Goal: Task Accomplishment & Management: Manage account settings

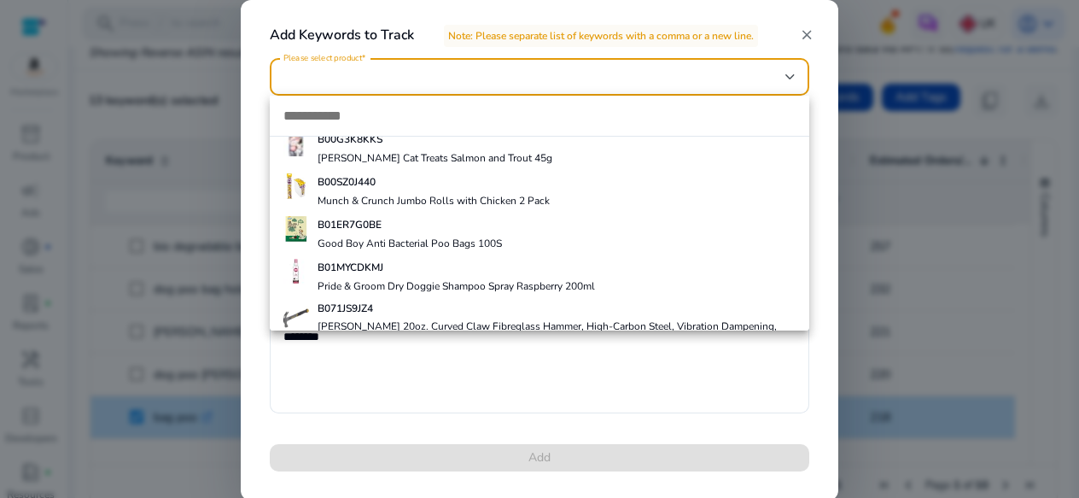
scroll to position [317, 0]
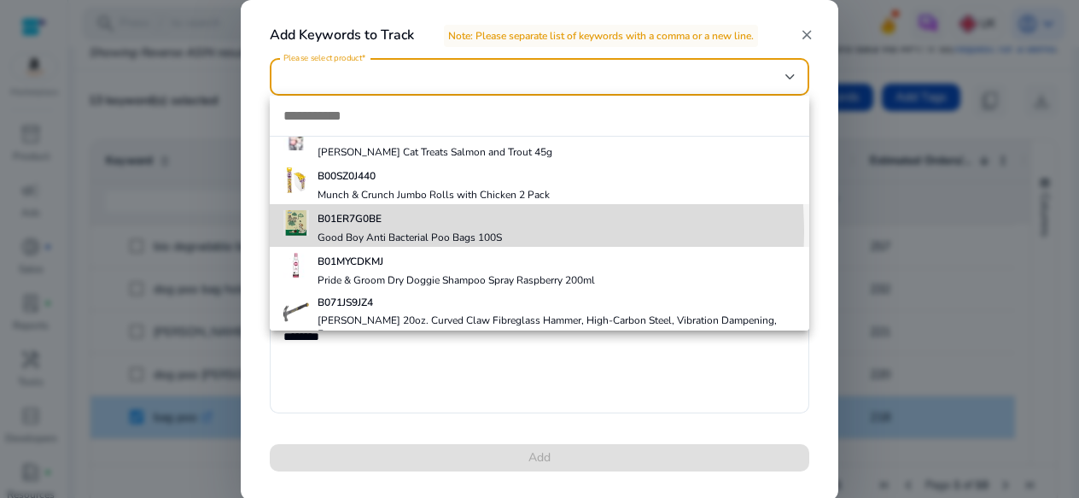
click at [360, 233] on h4 "Good Boy Anti Bacterial Poo Bags 100S" at bounding box center [410, 238] width 184 height 14
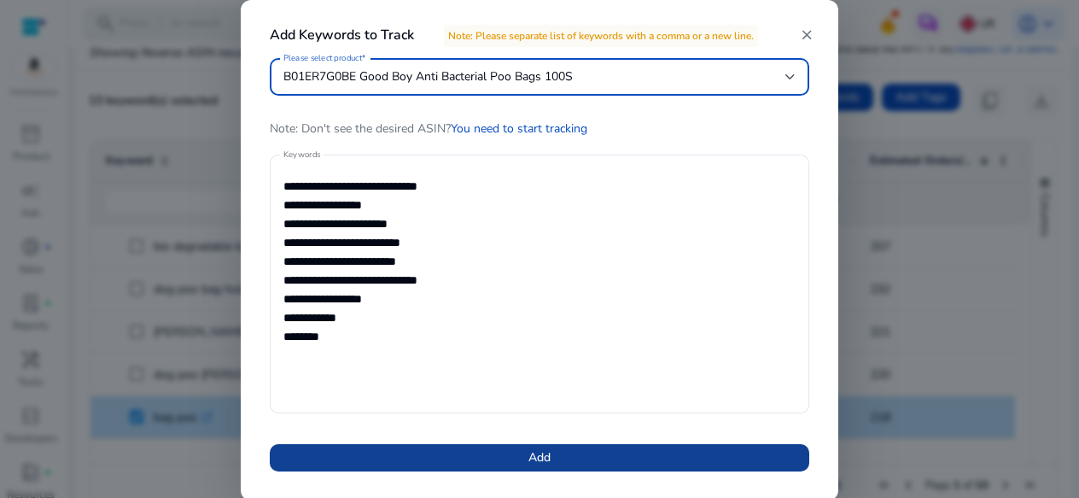
click at [523, 462] on span at bounding box center [540, 457] width 540 height 41
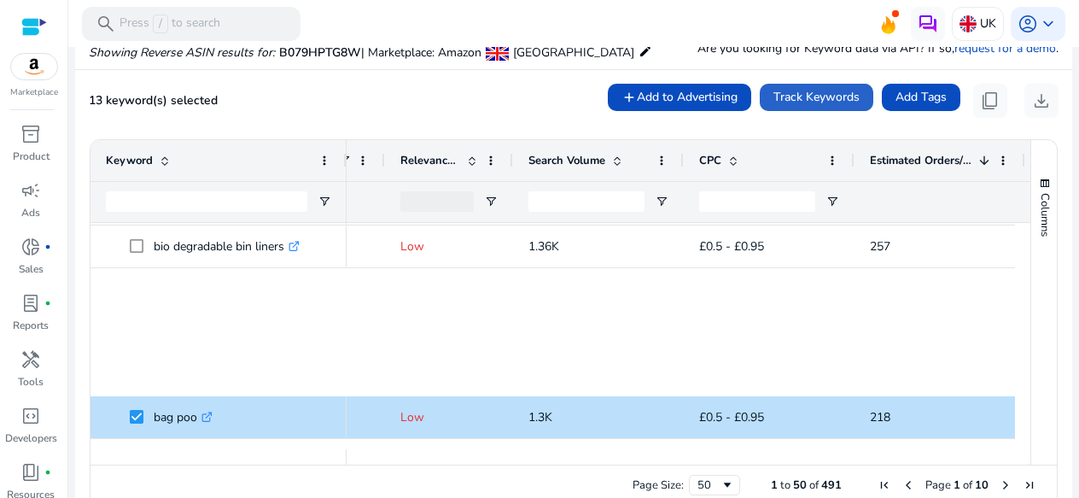
scroll to position [0, 0]
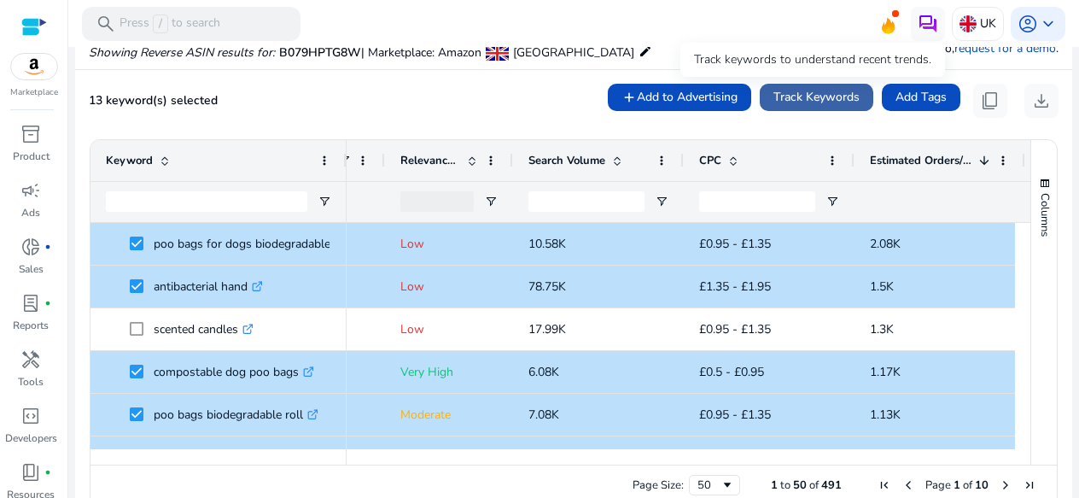
click at [813, 104] on span "Track Keywords" at bounding box center [817, 97] width 86 height 18
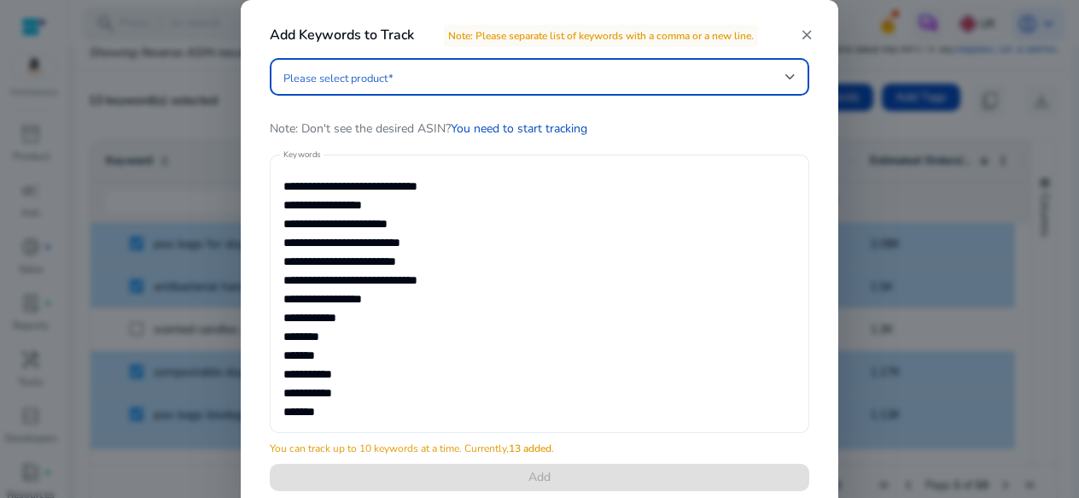
click at [282, 183] on div "**********" at bounding box center [540, 294] width 540 height 278
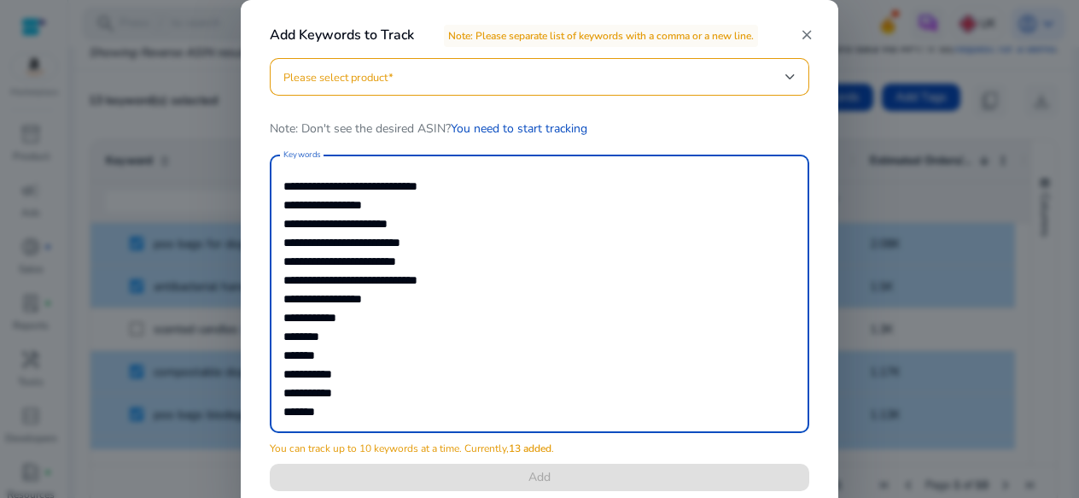
drag, startPoint x: 285, startPoint y: 184, endPoint x: 452, endPoint y: 330, distance: 222.6
click at [452, 330] on textarea "**********" at bounding box center [539, 293] width 512 height 261
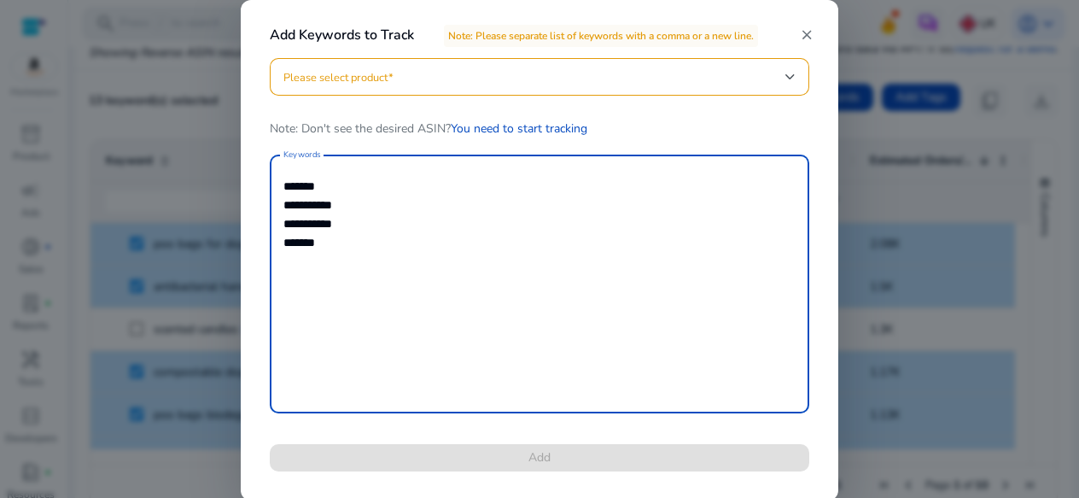
type textarea "**********"
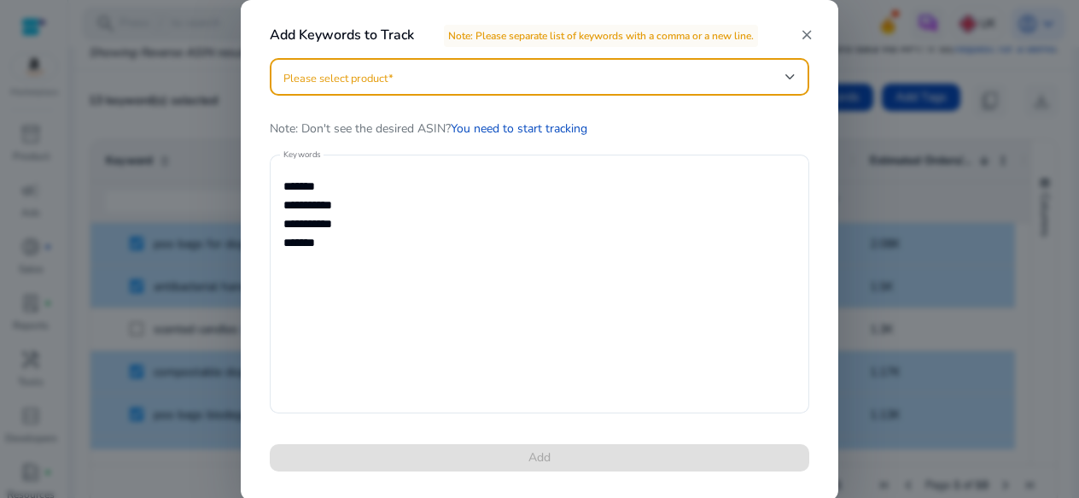
click at [444, 79] on span at bounding box center [534, 76] width 502 height 19
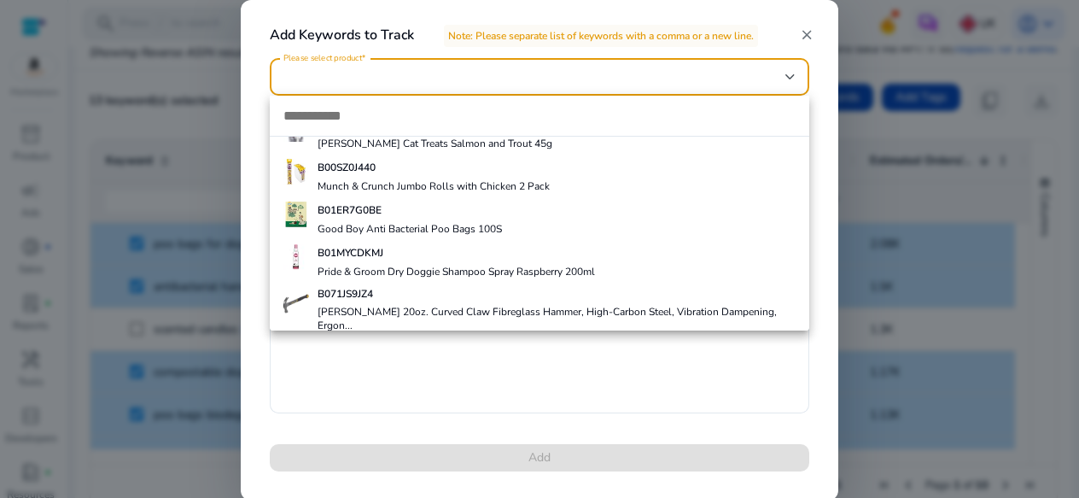
scroll to position [326, 0]
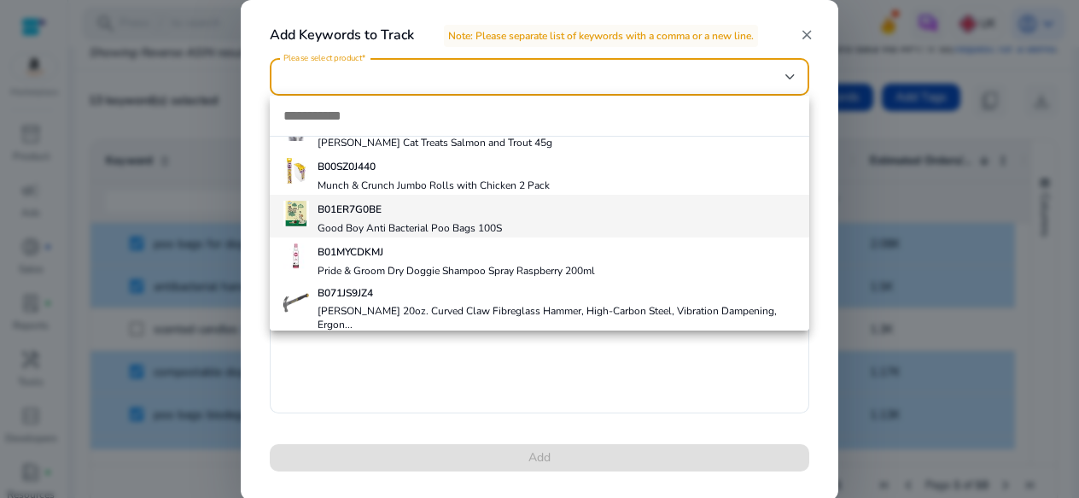
click at [394, 221] on h4 "Good Boy Anti Bacterial Poo Bags 100S" at bounding box center [410, 228] width 184 height 14
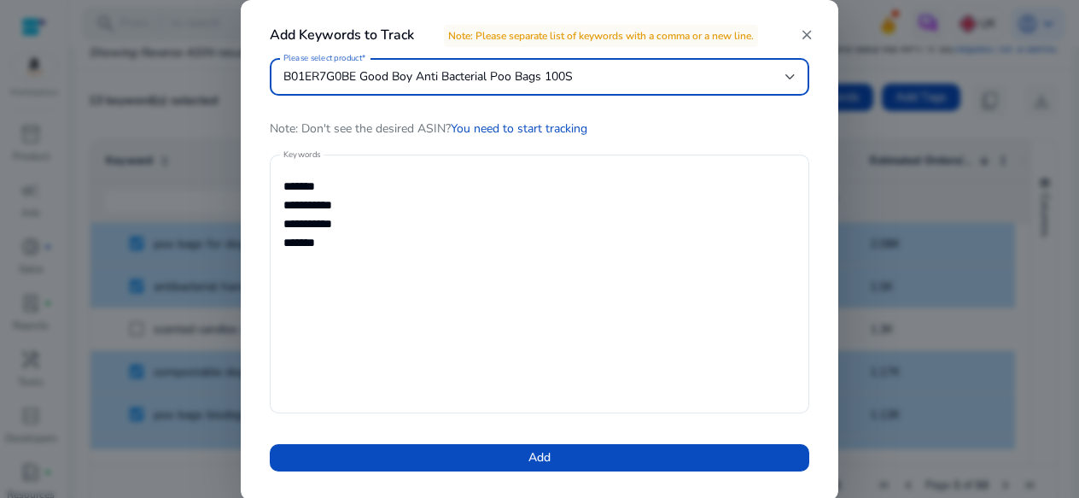
click at [507, 73] on span "B01ER7G0BE Good Boy Anti Bacterial Poo Bags 100S" at bounding box center [427, 76] width 289 height 16
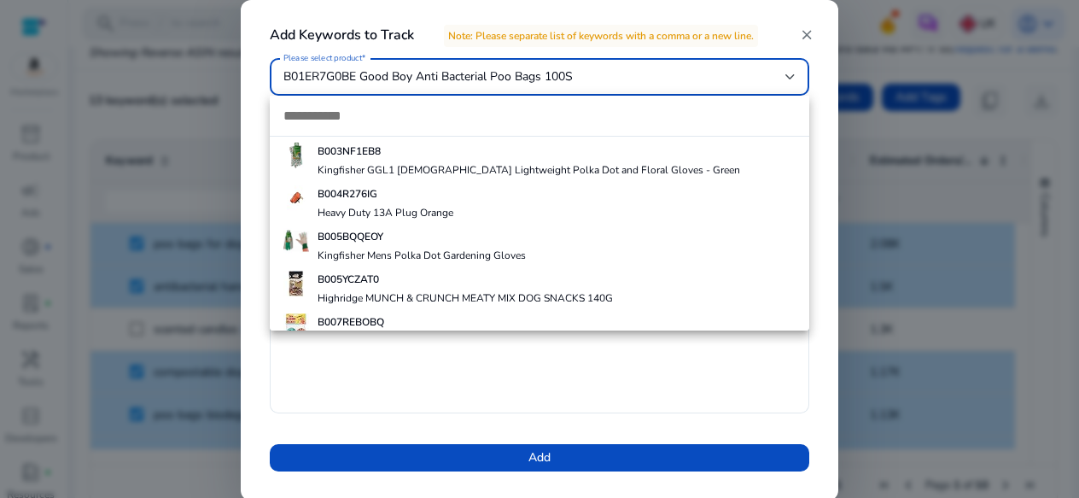
scroll to position [233, 0]
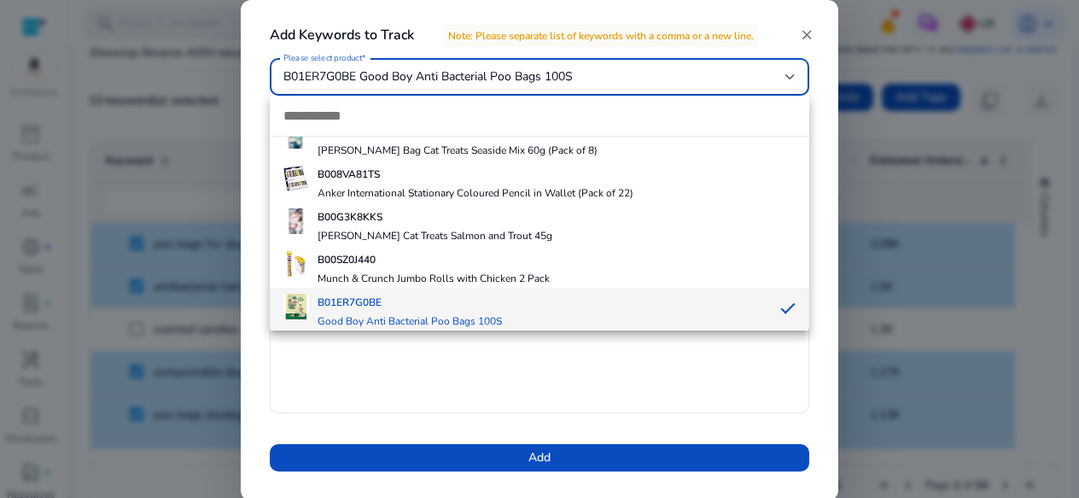
paste input "**********"
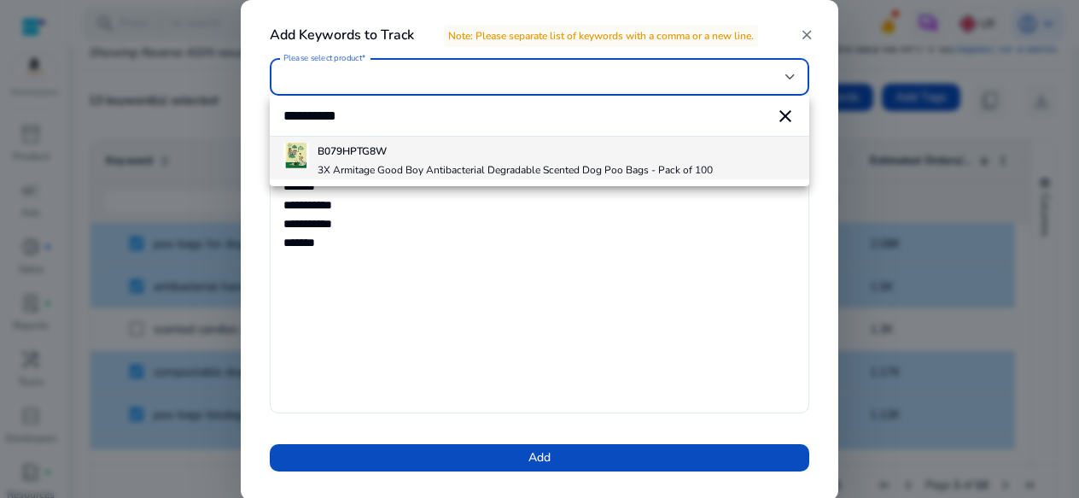
type input "**********"
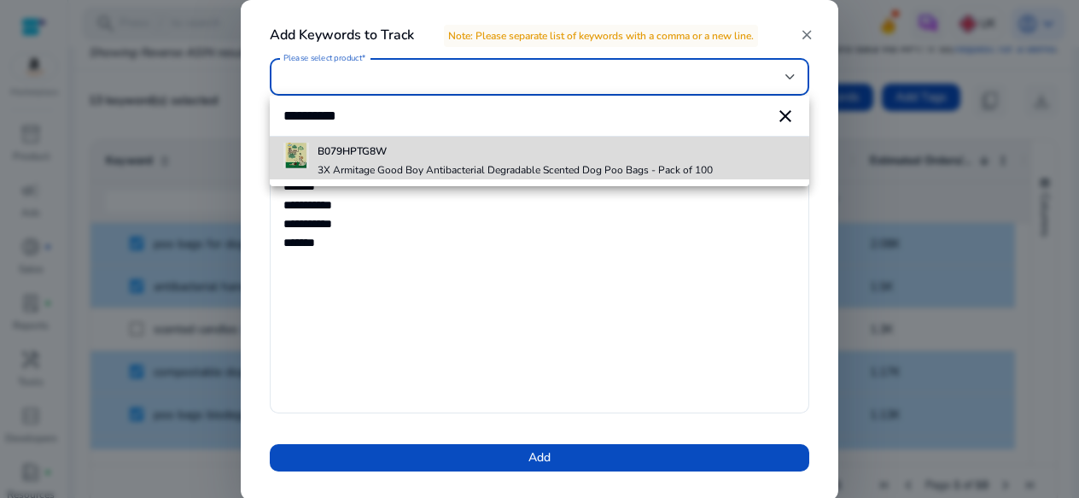
click at [415, 164] on h4 "3X Armitage Good Boy Antibacterial Degradable Scented Dog Poo Bags - Pack of 100" at bounding box center [515, 170] width 395 height 14
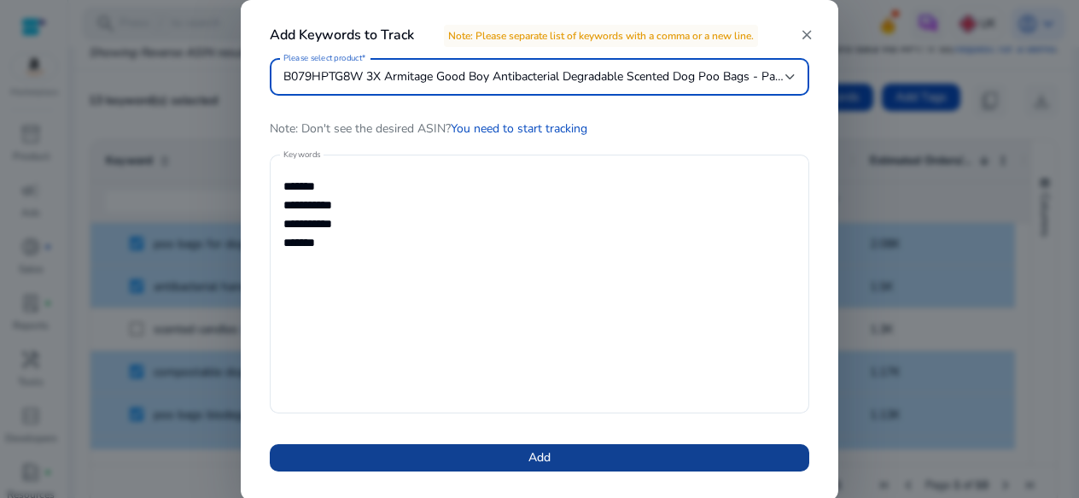
click at [540, 457] on span "Add" at bounding box center [539, 457] width 22 height 18
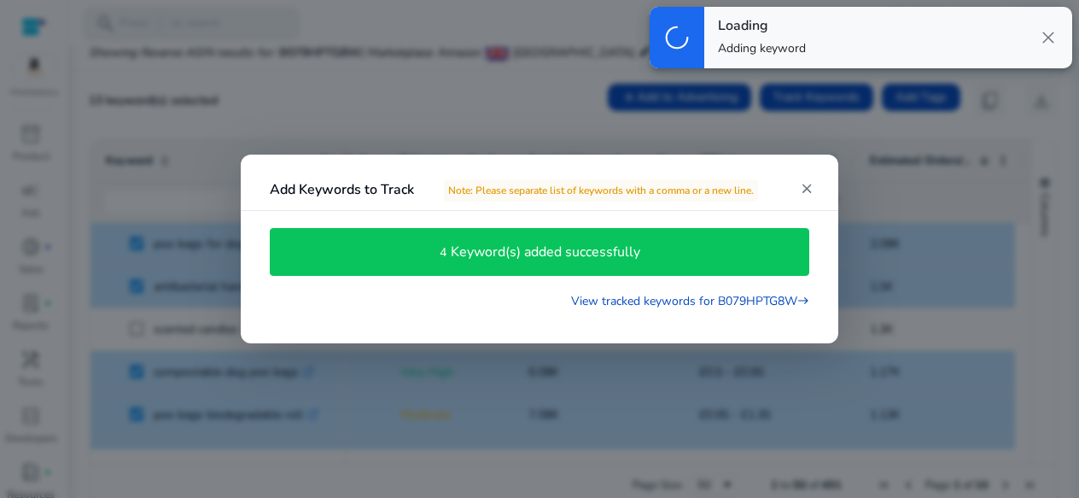
click at [807, 186] on mat-icon "close" at bounding box center [806, 188] width 15 height 15
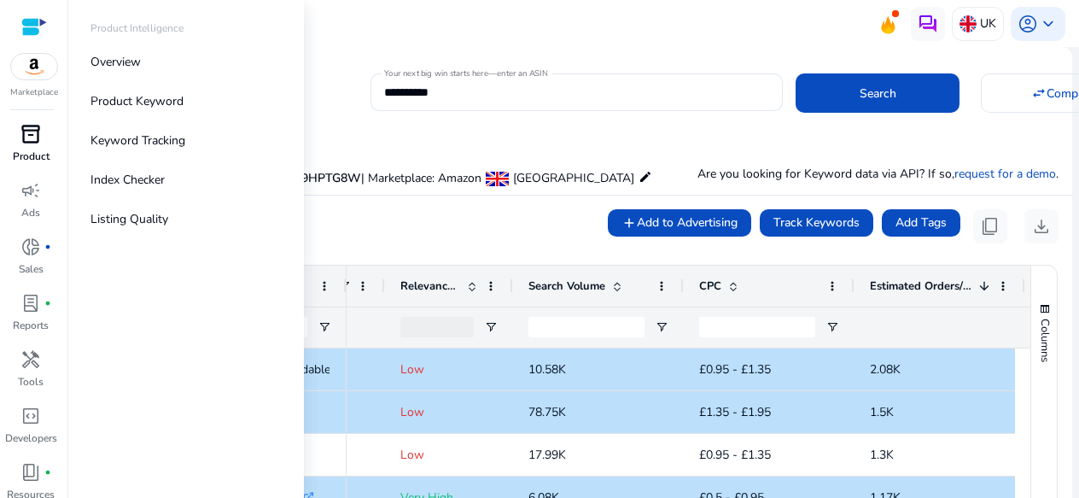
click at [36, 144] on span "inventory_2" at bounding box center [30, 134] width 20 height 20
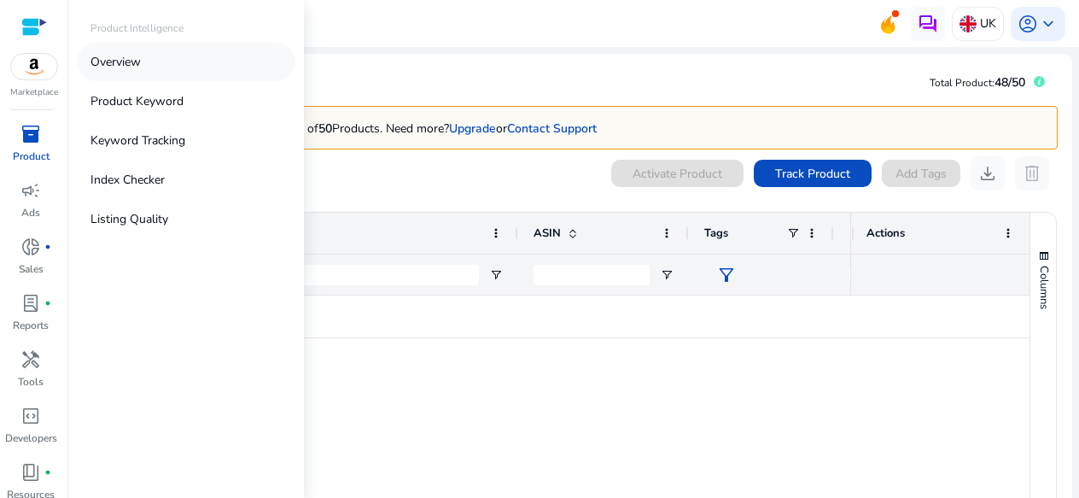
click at [168, 70] on link "Overview" at bounding box center [186, 62] width 219 height 38
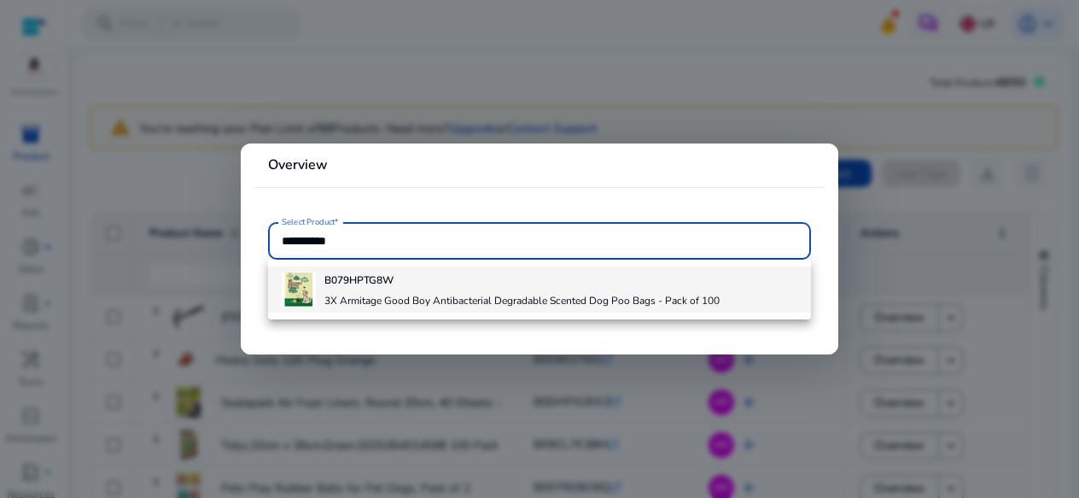
type input "**********"
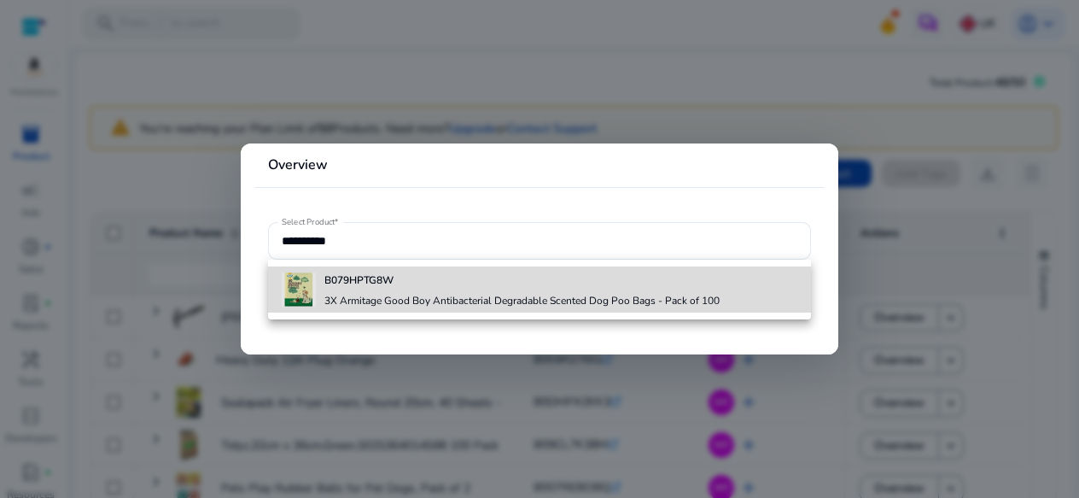
click at [401, 295] on h4 "3X Armitage Good Boy Antibacterial Degradable Scented Dog Poo Bags - Pack of 100" at bounding box center [521, 301] width 395 height 14
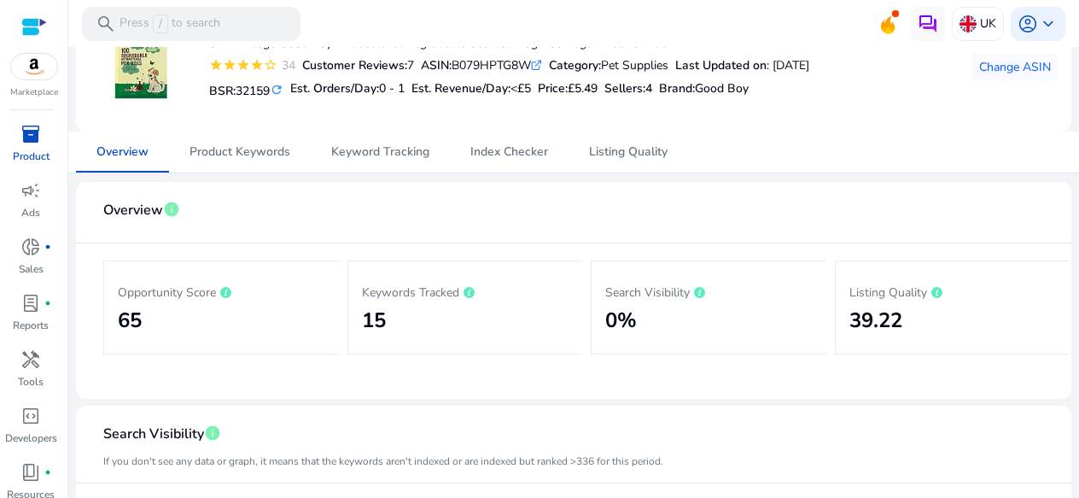
scroll to position [112, 0]
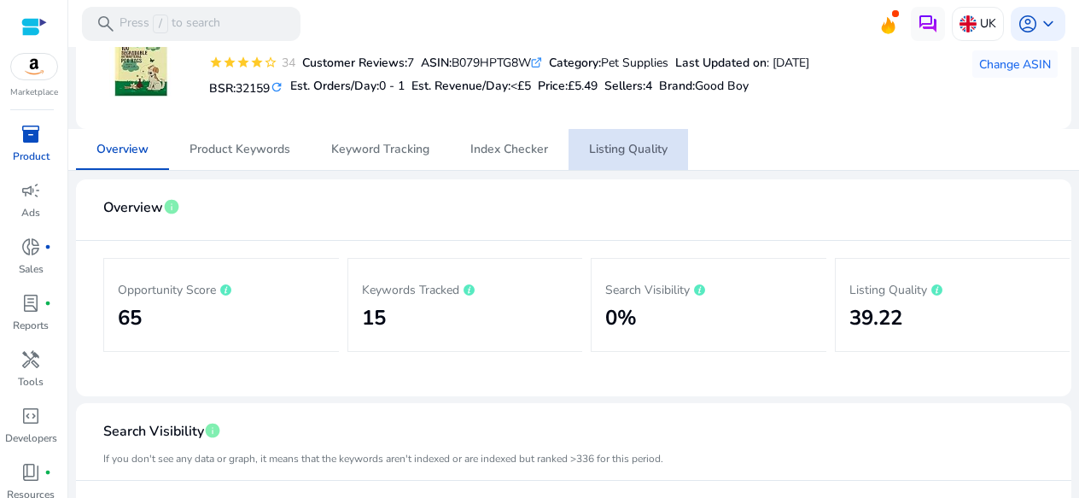
click at [634, 155] on span "Listing Quality" at bounding box center [628, 149] width 79 height 12
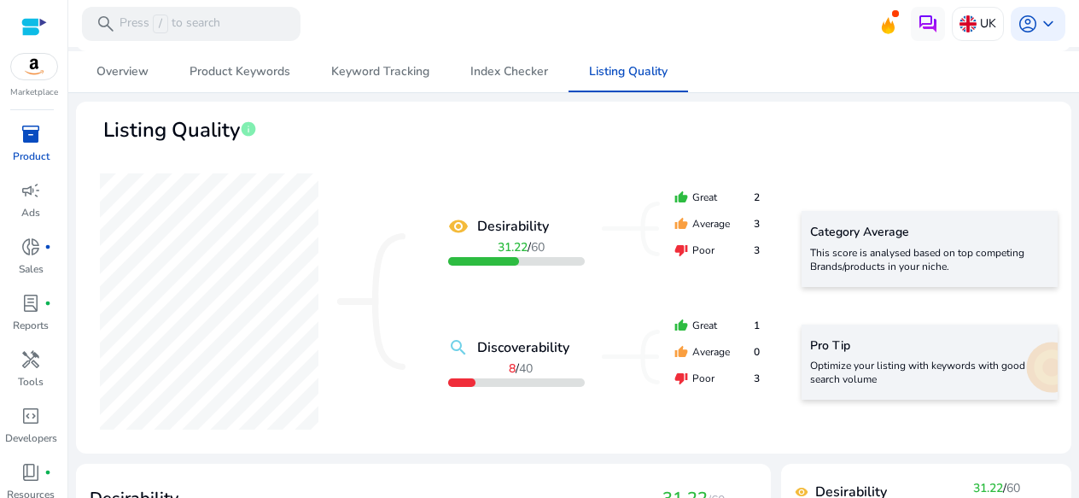
scroll to position [216, 0]
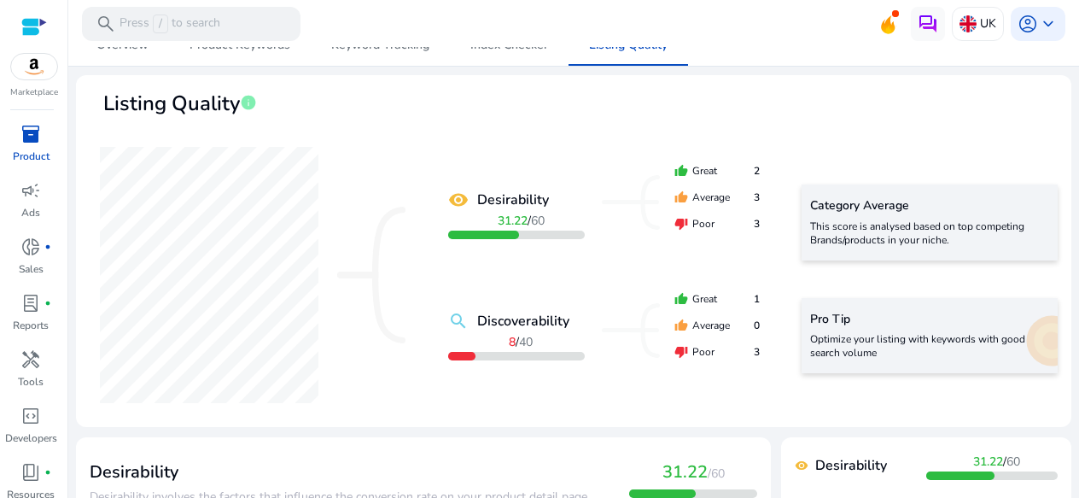
click at [641, 230] on div "thumb_up Great 2 thumb_up Average 3 thumb_down Poor 3" at bounding box center [687, 202] width 171 height 68
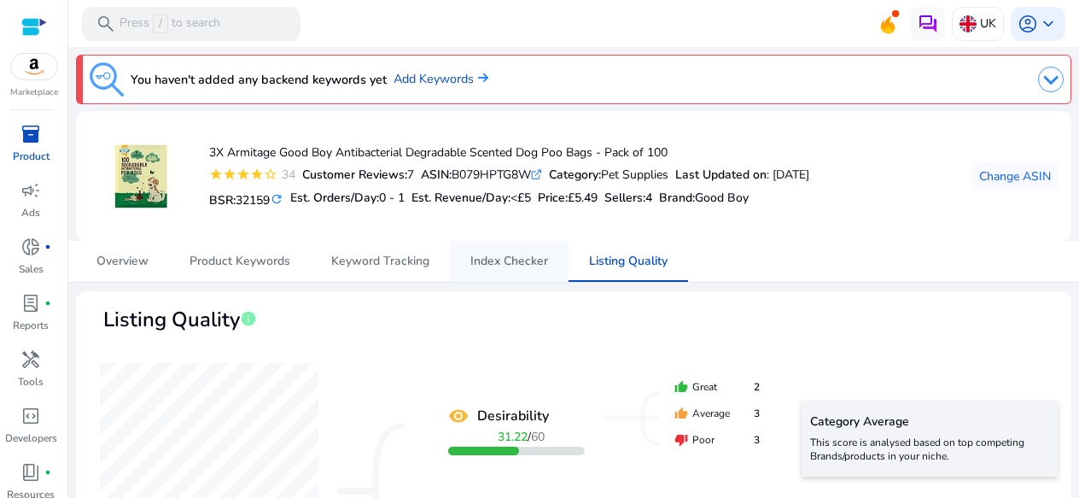
click at [504, 245] on span "Index Checker" at bounding box center [509, 261] width 78 height 41
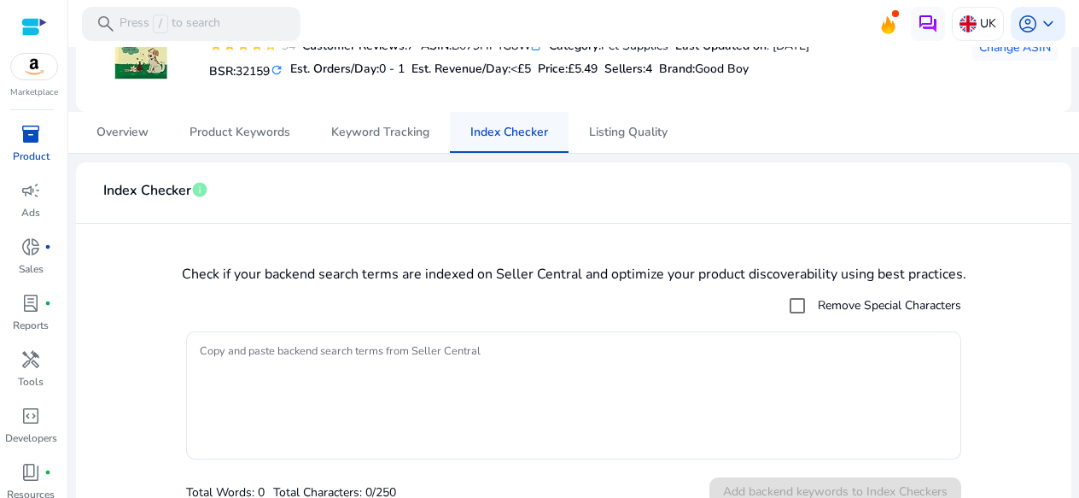
scroll to position [150, 0]
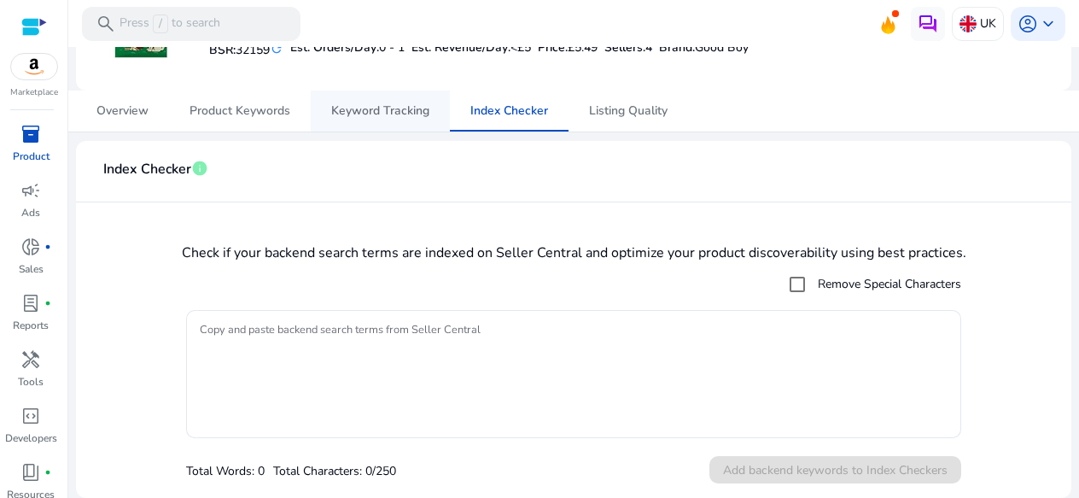
click at [366, 116] on span "Keyword Tracking" at bounding box center [380, 111] width 98 height 12
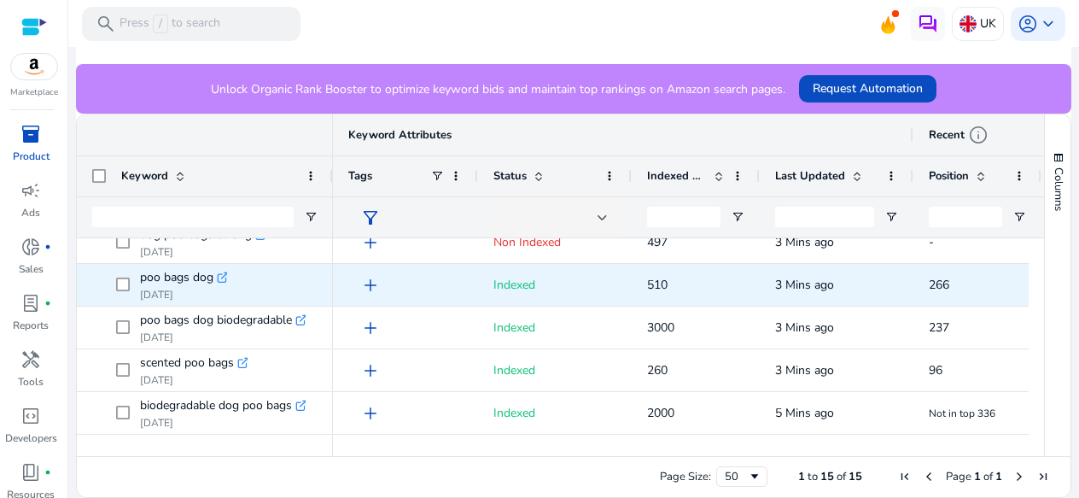
scroll to position [360, 0]
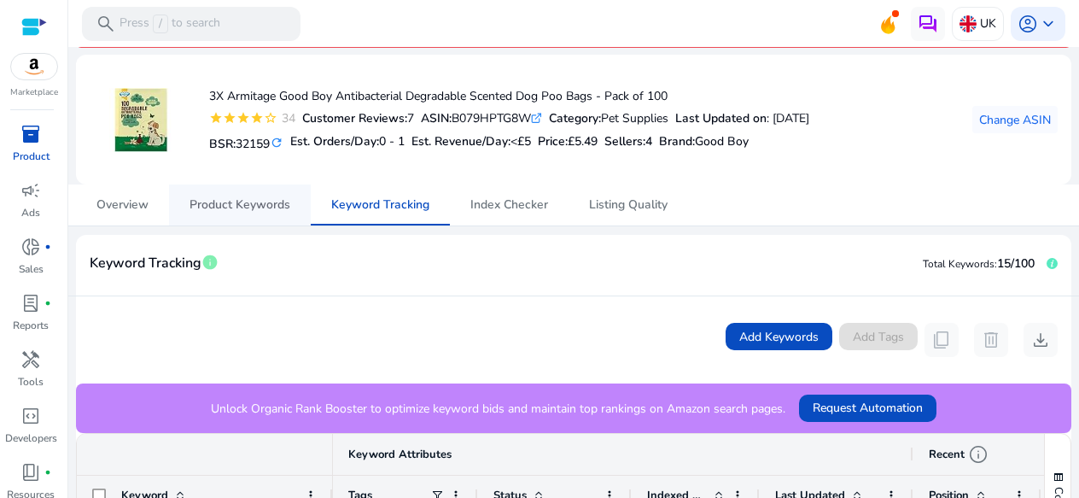
click at [211, 202] on span "Product Keywords" at bounding box center [240, 205] width 101 height 12
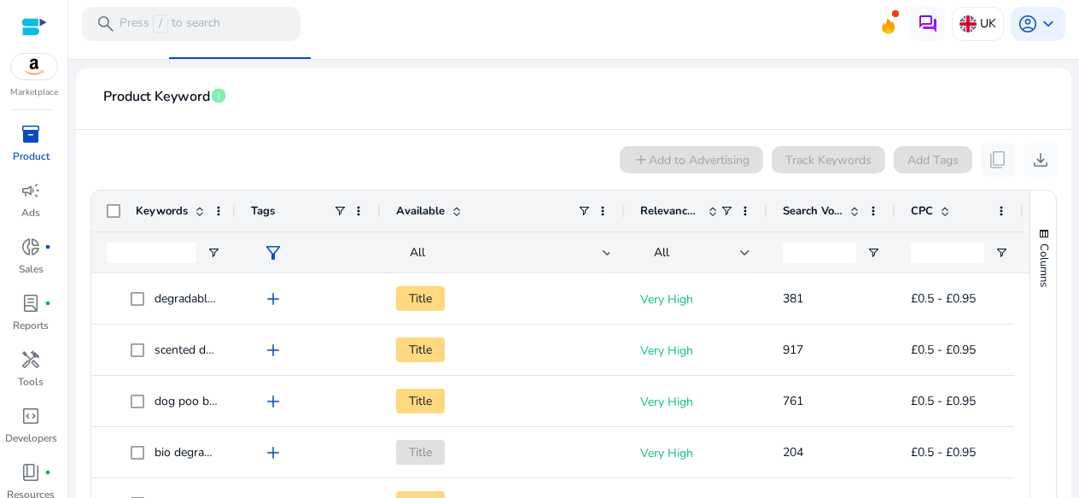
click at [807, 201] on div "Search Volume" at bounding box center [822, 211] width 79 height 32
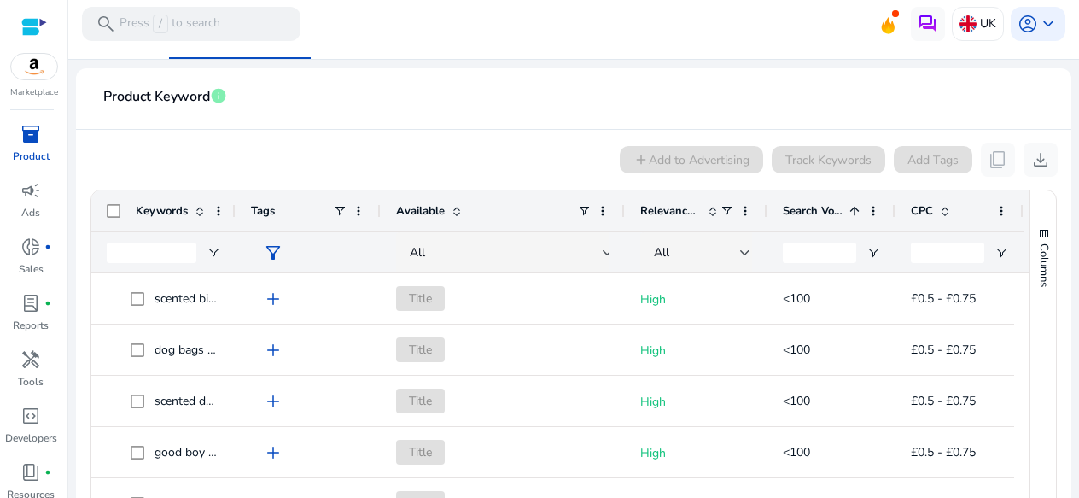
click at [807, 201] on div "Search Volume 1" at bounding box center [822, 211] width 79 height 32
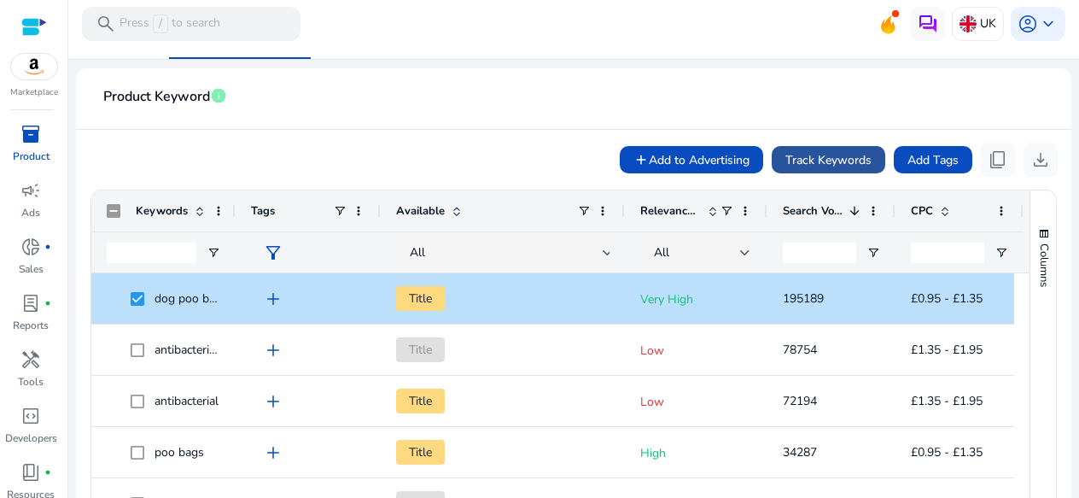
click at [858, 167] on span "Track Keywords" at bounding box center [828, 160] width 86 height 18
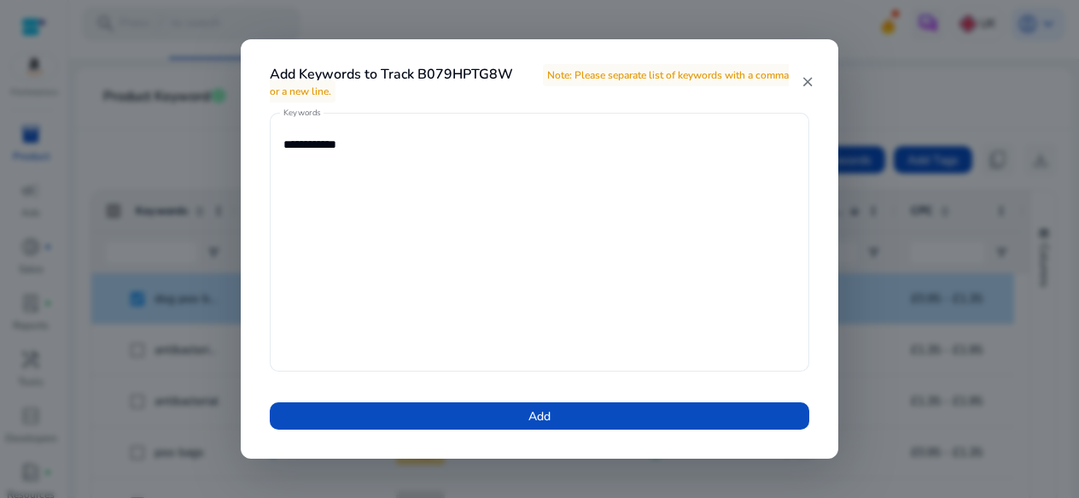
drag, startPoint x: 858, startPoint y: 167, endPoint x: 546, endPoint y: 330, distance: 351.3
click at [546, 330] on div "**********" at bounding box center [539, 249] width 1079 height 498
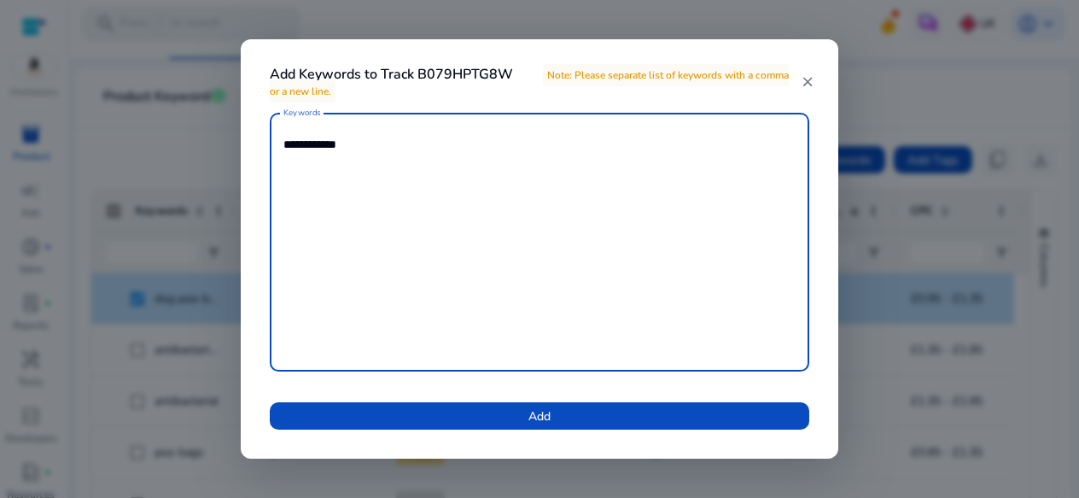
click at [546, 330] on textarea "**********" at bounding box center [539, 242] width 512 height 242
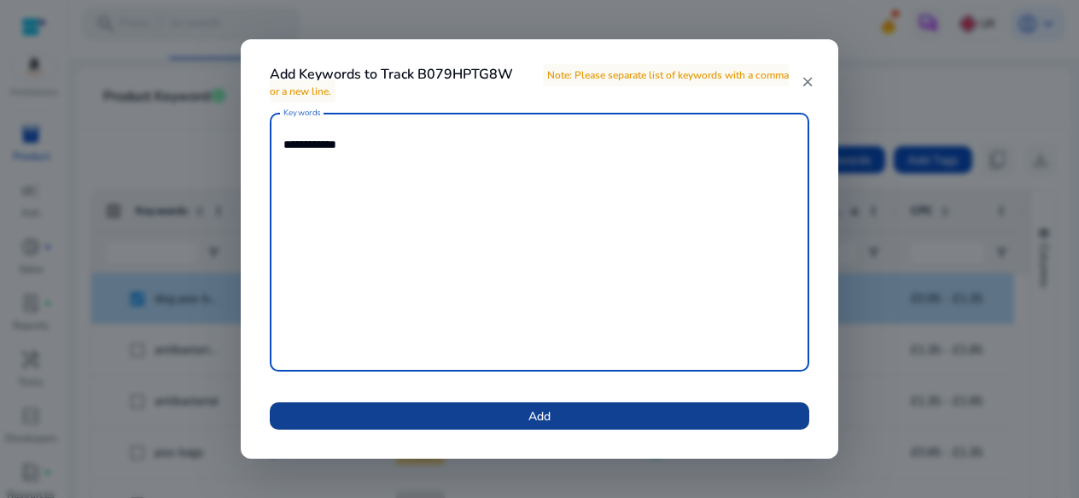
click at [544, 417] on span "Add" at bounding box center [539, 416] width 22 height 18
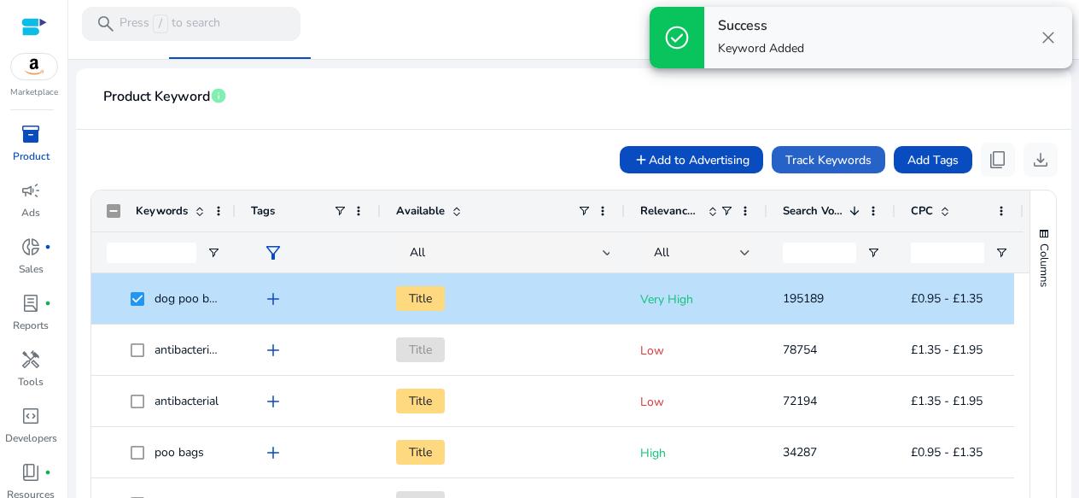
click at [809, 184] on ag-grid-angular "Press SPACE to deselect this row. Drag here to set row groups Drag here to set …" at bounding box center [574, 373] width 994 height 384
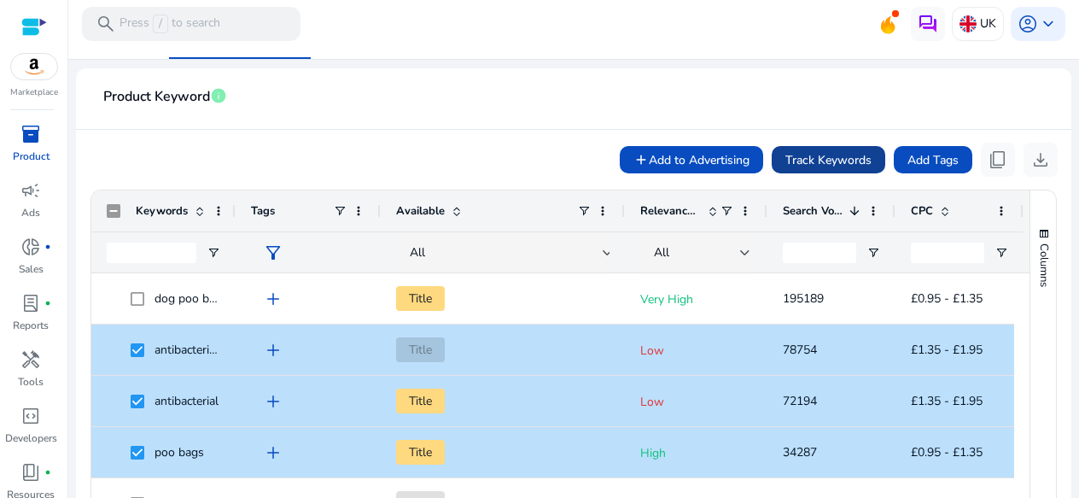
click at [819, 155] on span "Track Keywords" at bounding box center [828, 160] width 86 height 18
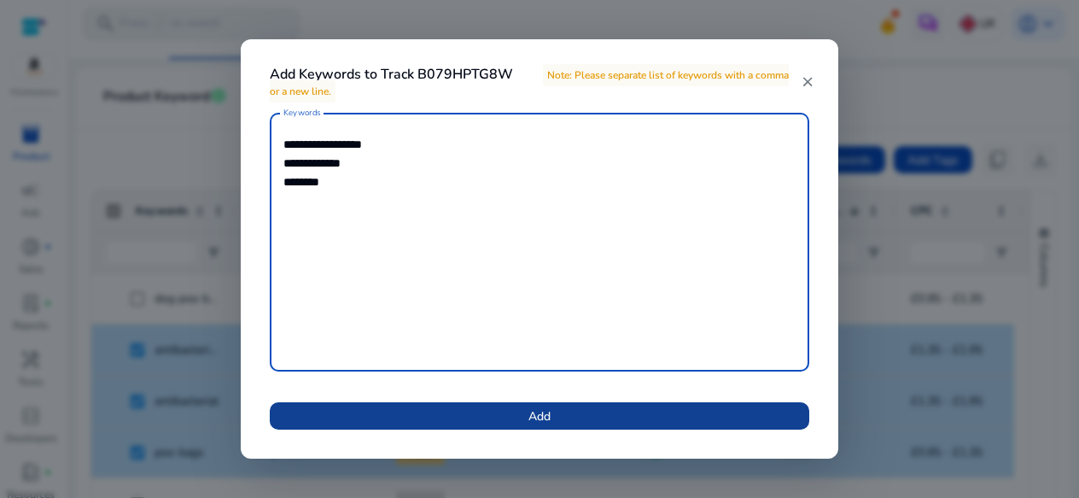
click at [625, 422] on span at bounding box center [540, 415] width 540 height 41
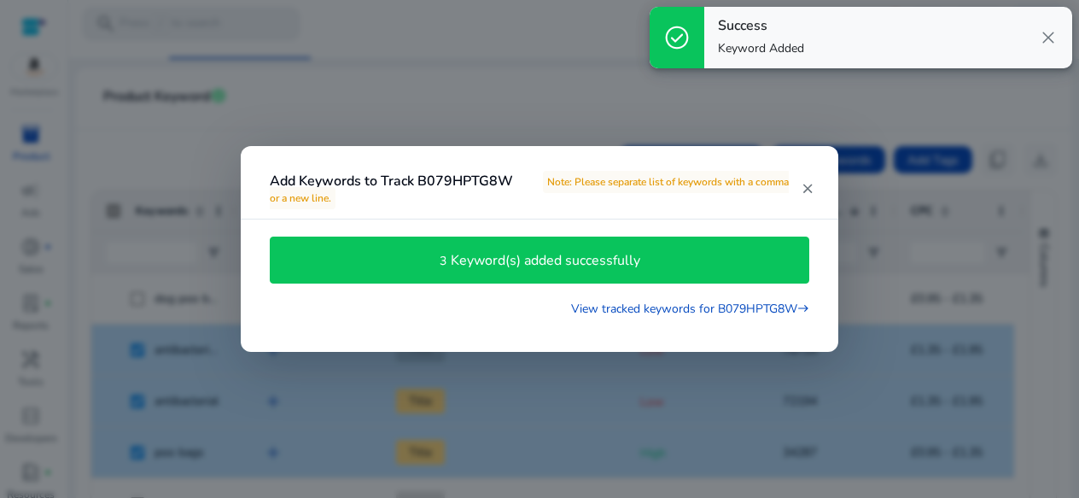
click at [808, 191] on mat-icon "close" at bounding box center [808, 188] width 14 height 15
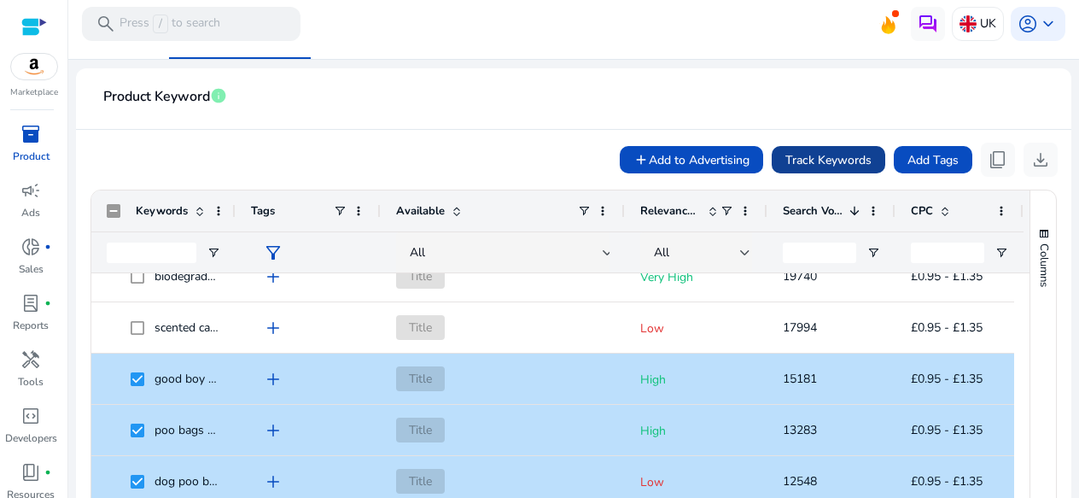
click at [785, 169] on span at bounding box center [829, 159] width 114 height 41
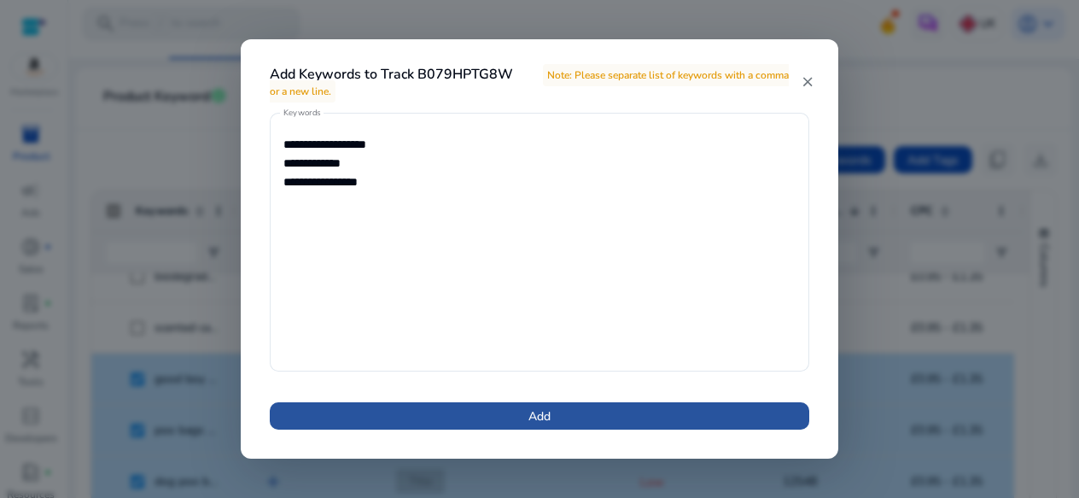
click at [614, 412] on span at bounding box center [540, 415] width 540 height 41
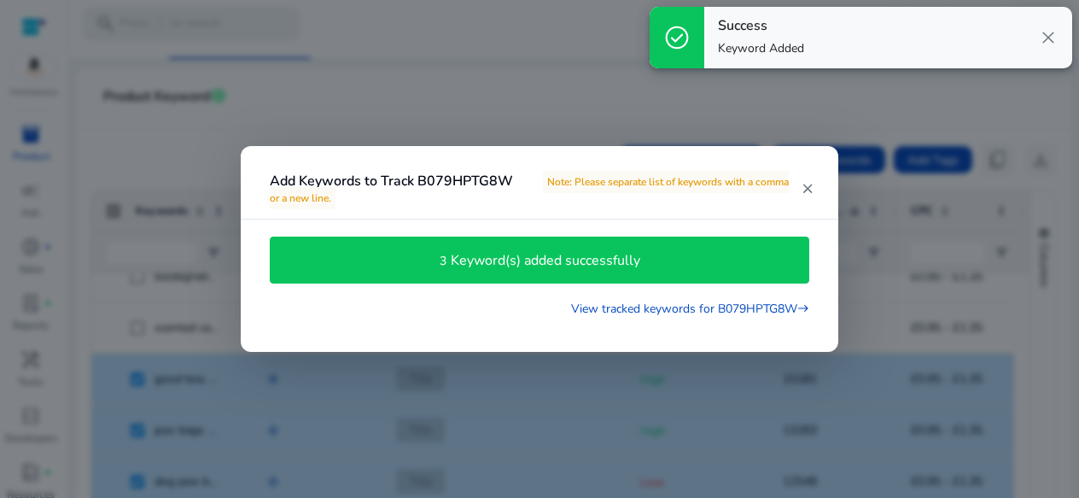
click at [814, 188] on mat-icon "close" at bounding box center [808, 188] width 14 height 15
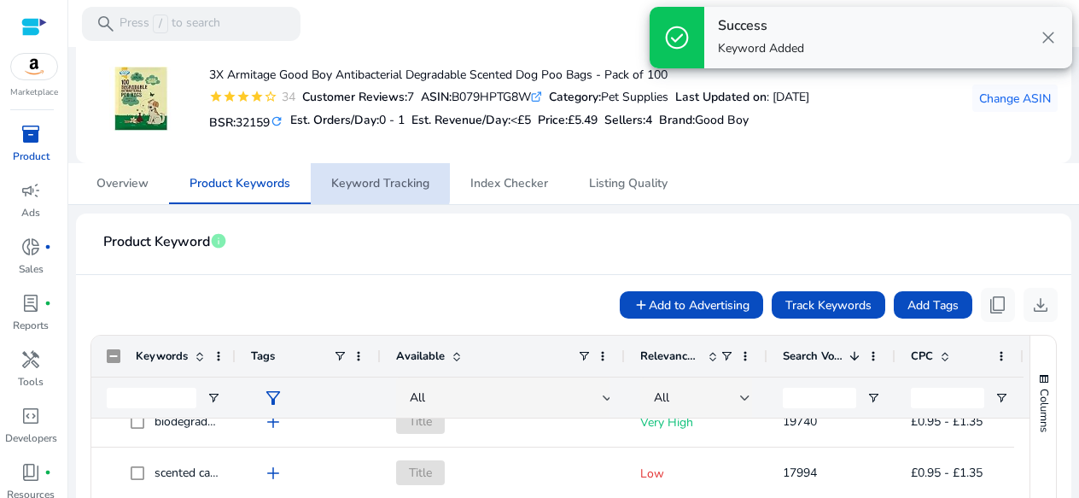
click at [368, 180] on span "Keyword Tracking" at bounding box center [380, 184] width 98 height 12
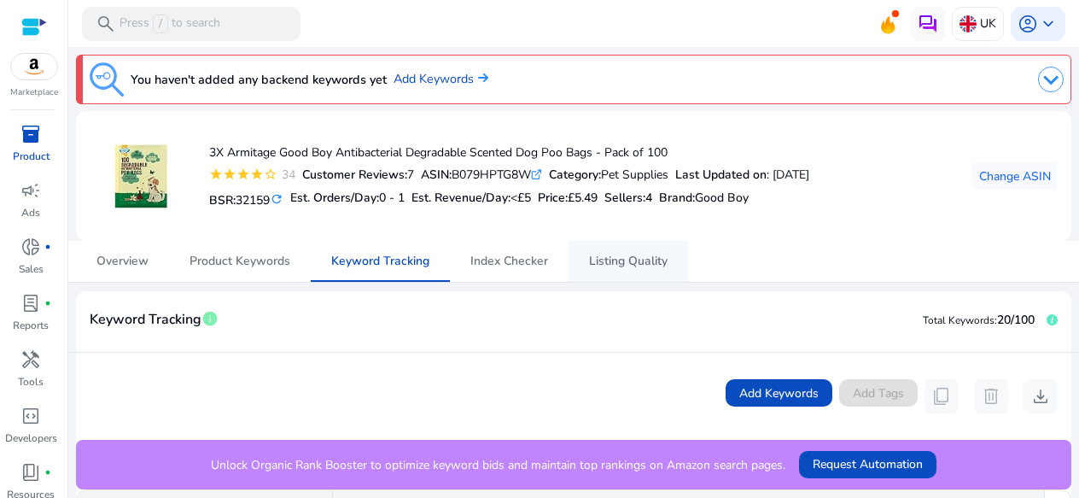
click at [663, 260] on span "Listing Quality" at bounding box center [628, 261] width 79 height 12
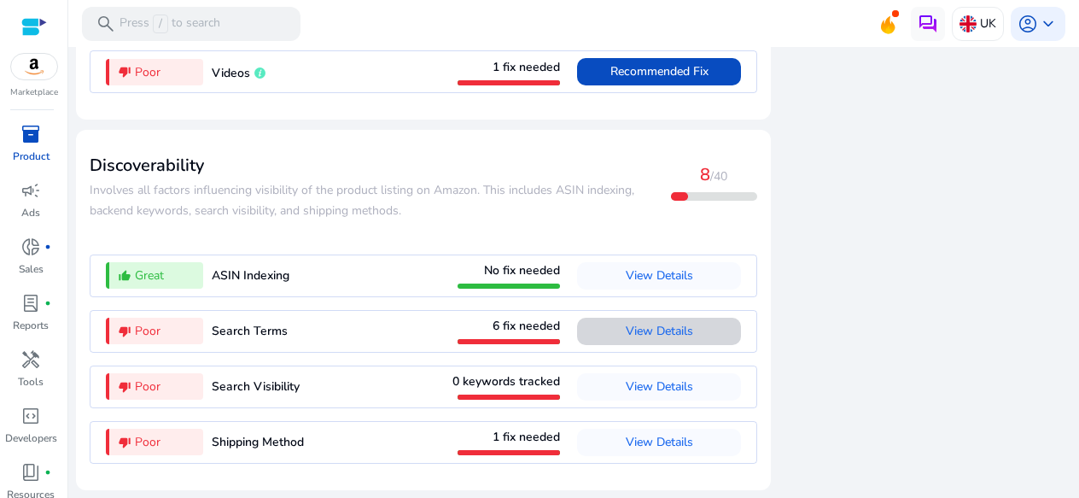
click at [645, 329] on span "View Details" at bounding box center [659, 331] width 67 height 16
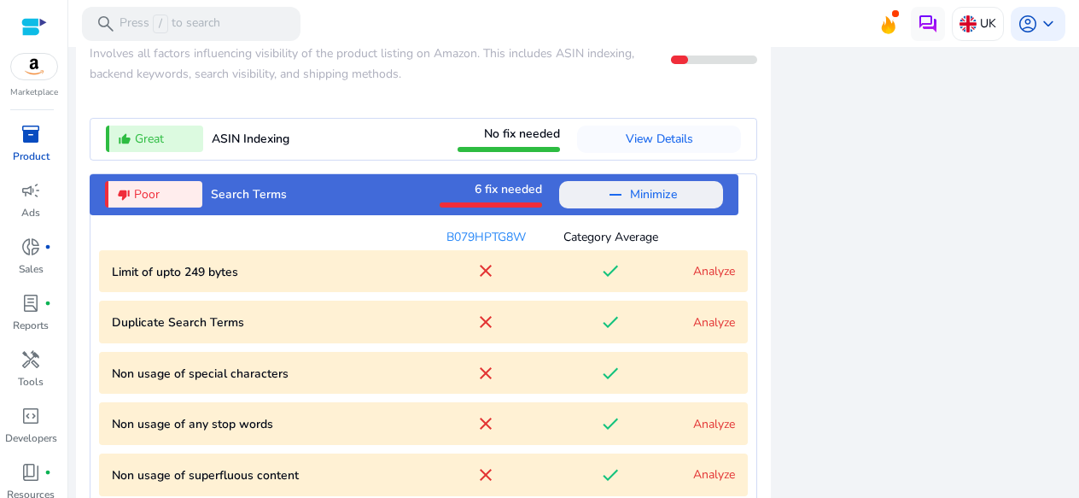
click at [633, 208] on span "Minimize" at bounding box center [653, 194] width 47 height 27
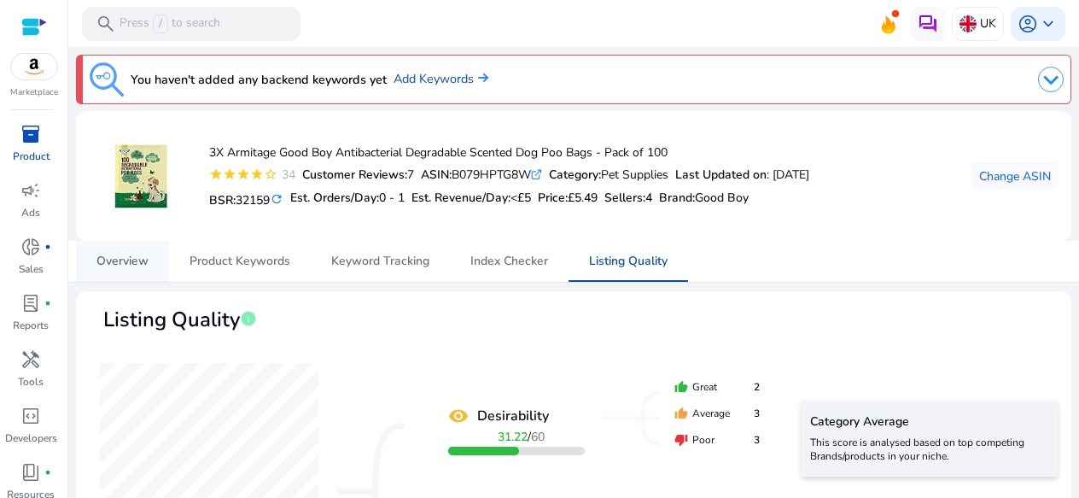
click at [155, 260] on link "Overview" at bounding box center [122, 261] width 93 height 41
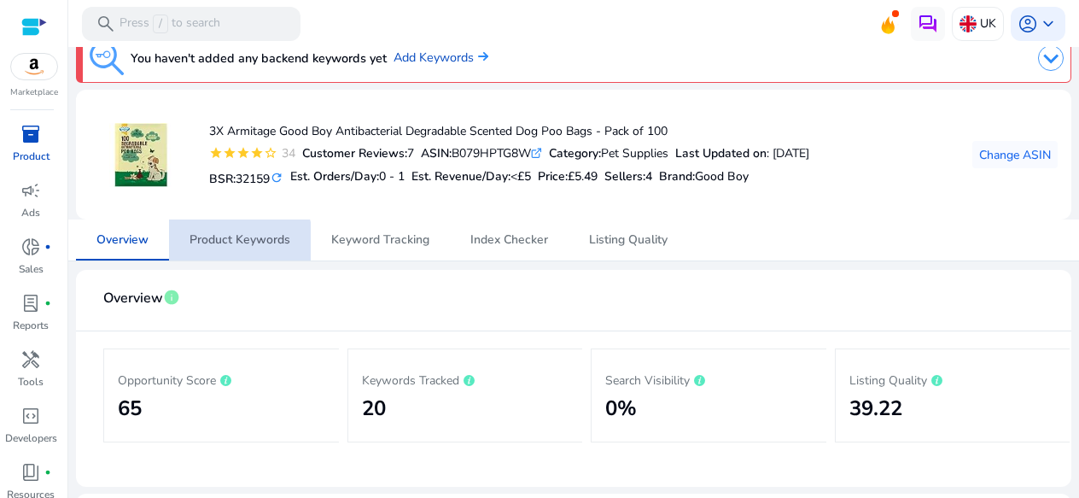
click at [231, 248] on span "Product Keywords" at bounding box center [240, 239] width 101 height 41
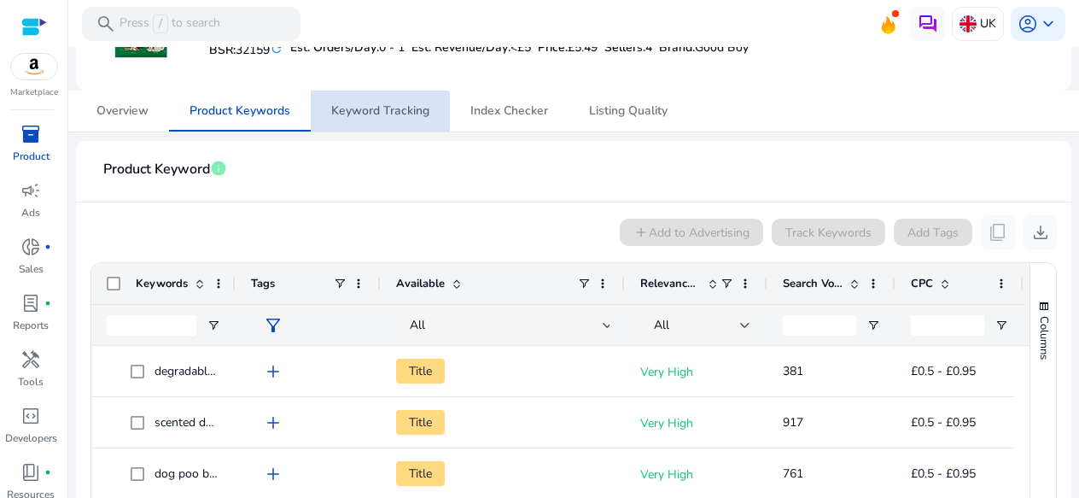
click at [367, 114] on span "Keyword Tracking" at bounding box center [380, 111] width 98 height 12
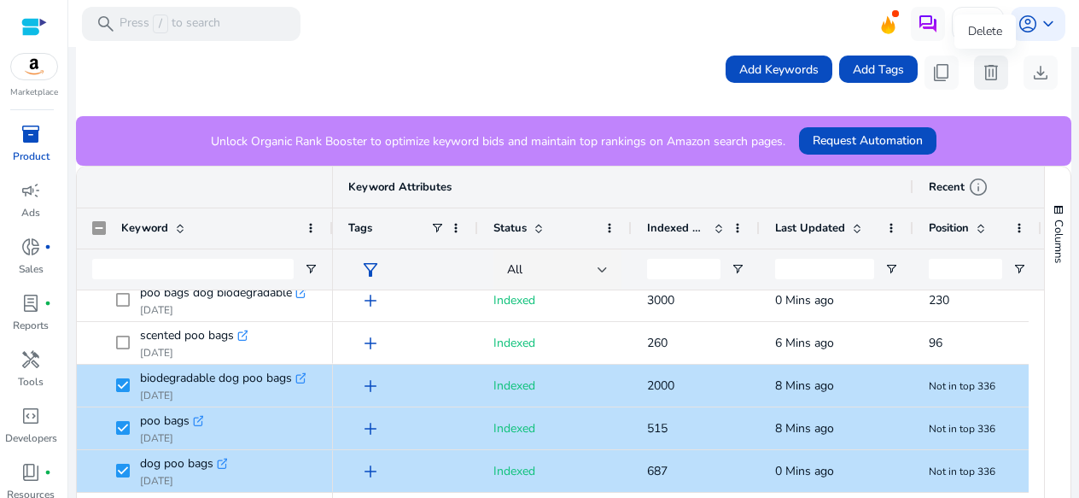
click at [989, 83] on span "delete" at bounding box center [991, 72] width 20 height 20
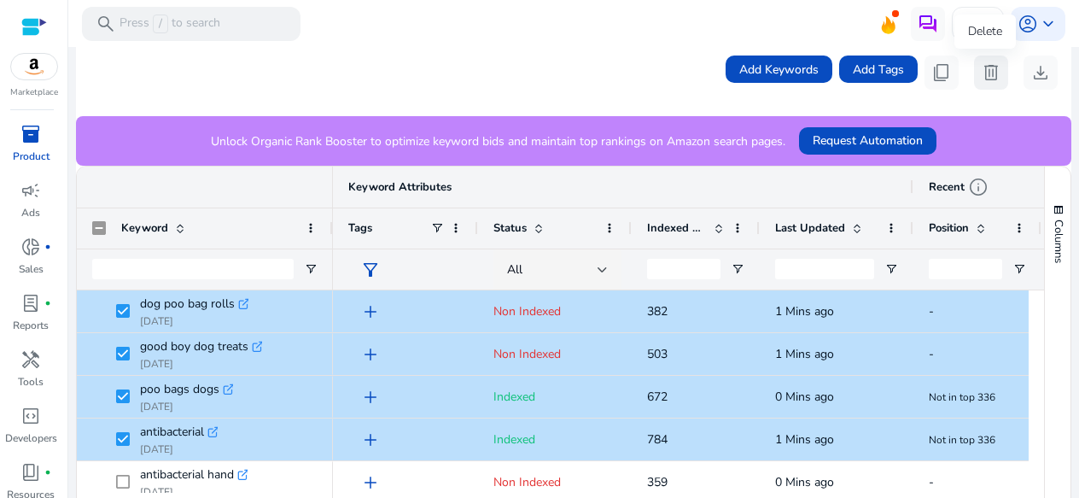
click at [985, 75] on span "delete" at bounding box center [991, 72] width 20 height 20
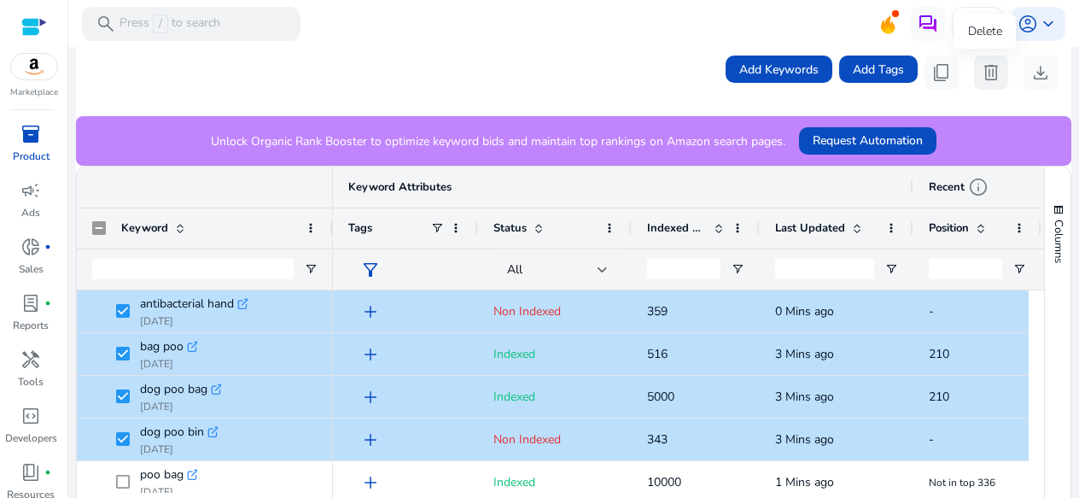
click at [988, 73] on span "delete" at bounding box center [991, 72] width 20 height 20
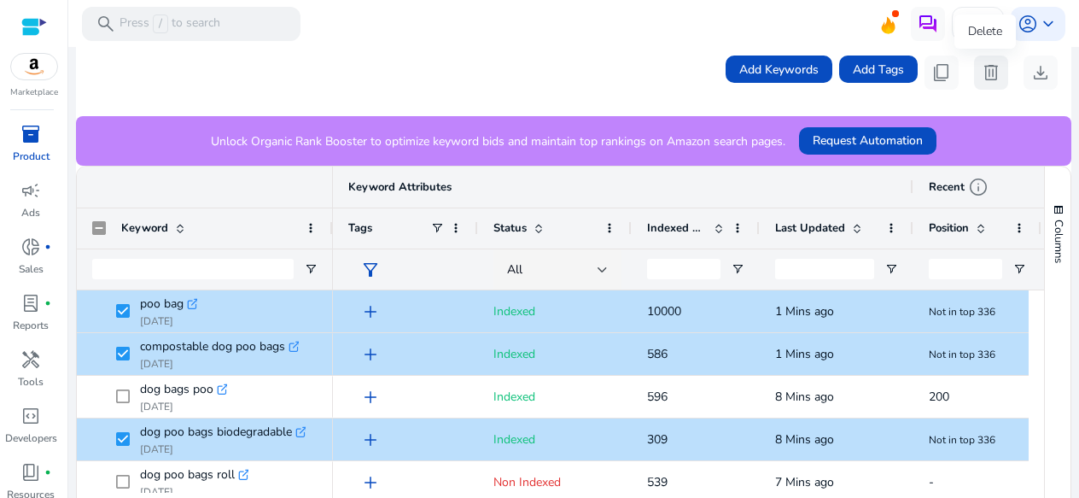
click at [988, 67] on span "delete" at bounding box center [991, 72] width 20 height 20
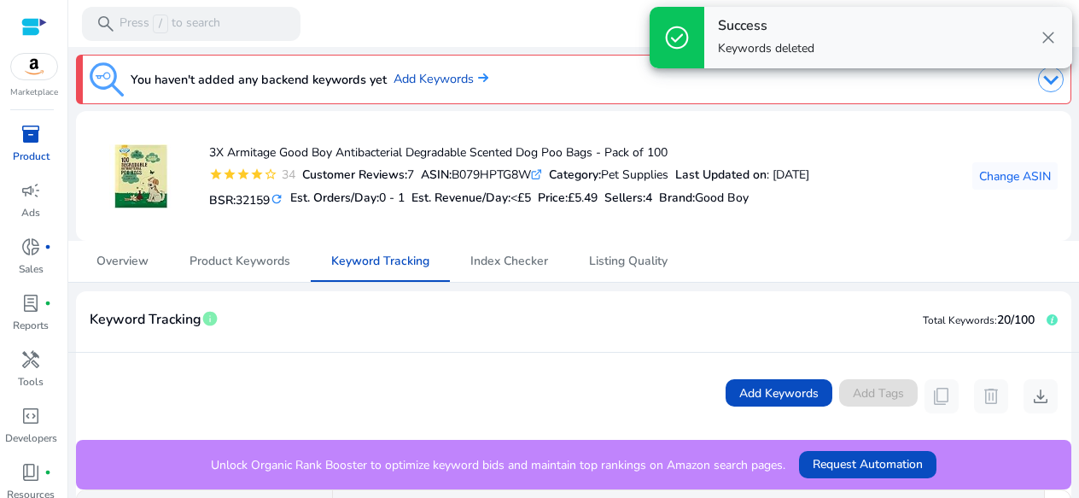
scroll to position [324, 0]
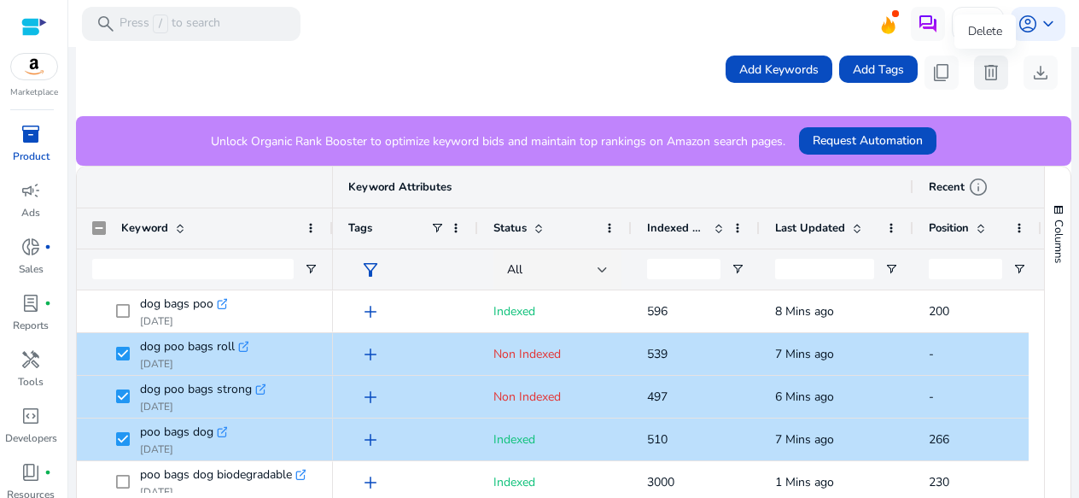
click at [983, 81] on span "delete" at bounding box center [991, 72] width 20 height 20
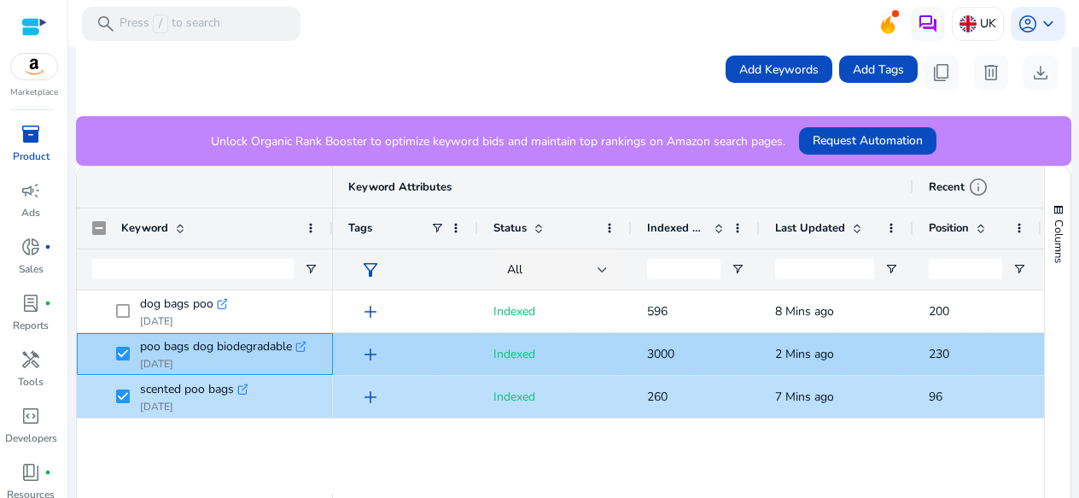
click at [121, 361] on span at bounding box center [128, 353] width 24 height 35
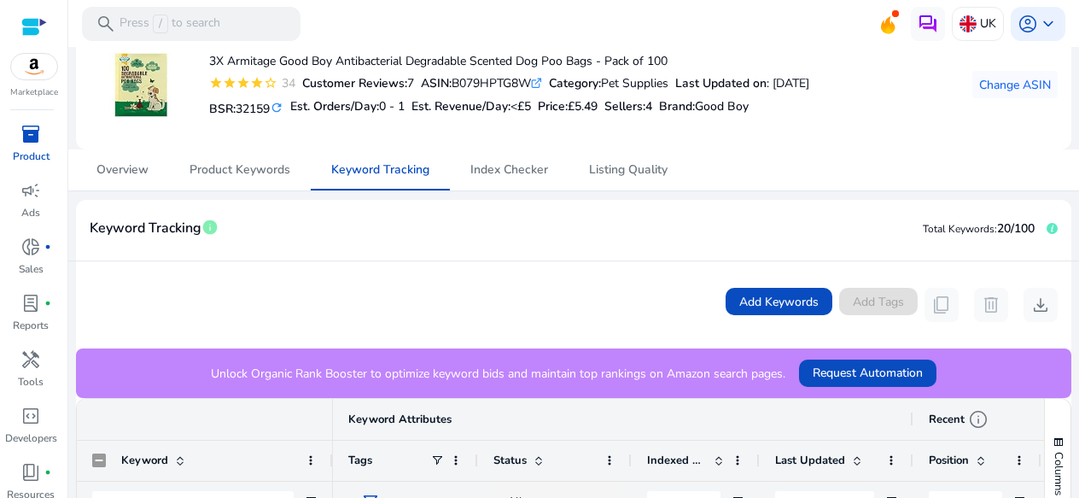
scroll to position [0, 0]
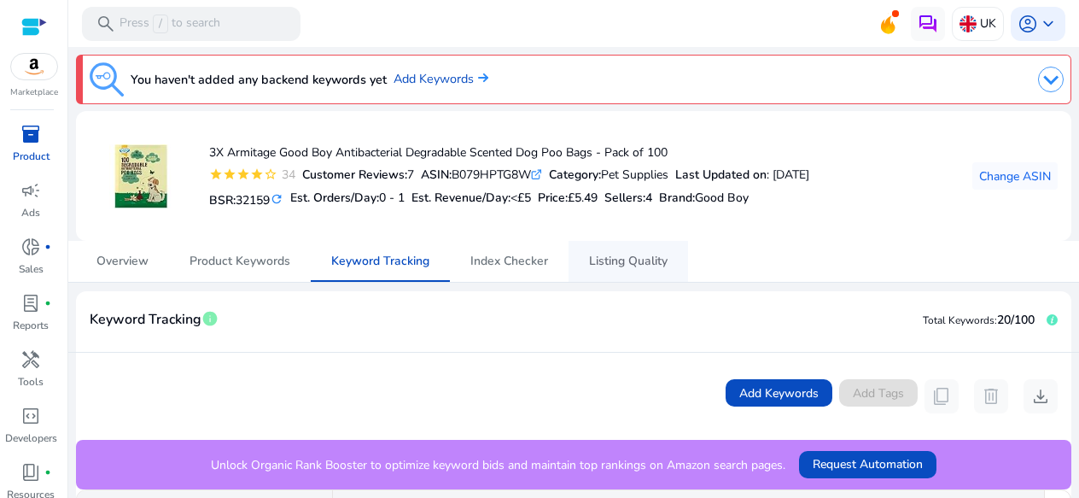
click at [610, 255] on span "Listing Quality" at bounding box center [628, 261] width 79 height 12
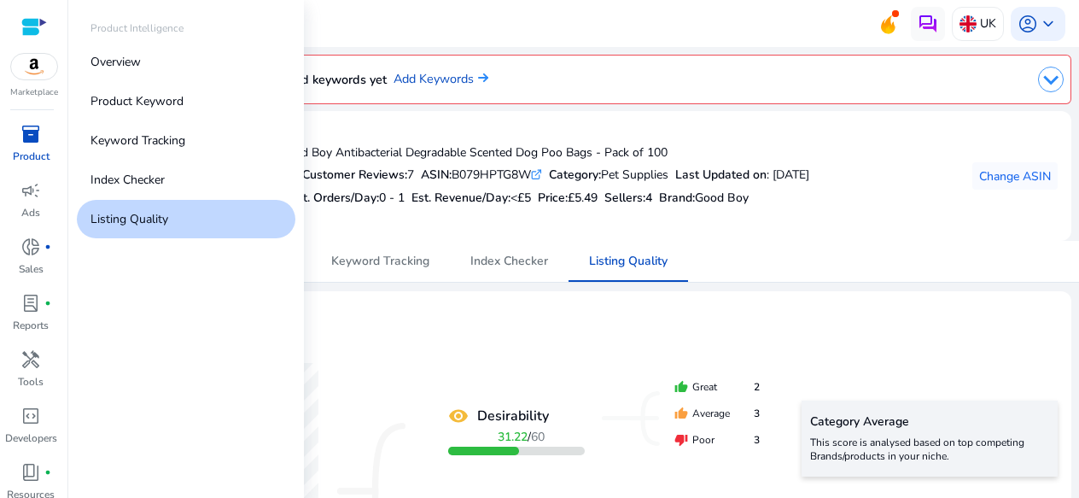
click at [29, 140] on span "inventory_2" at bounding box center [30, 134] width 20 height 20
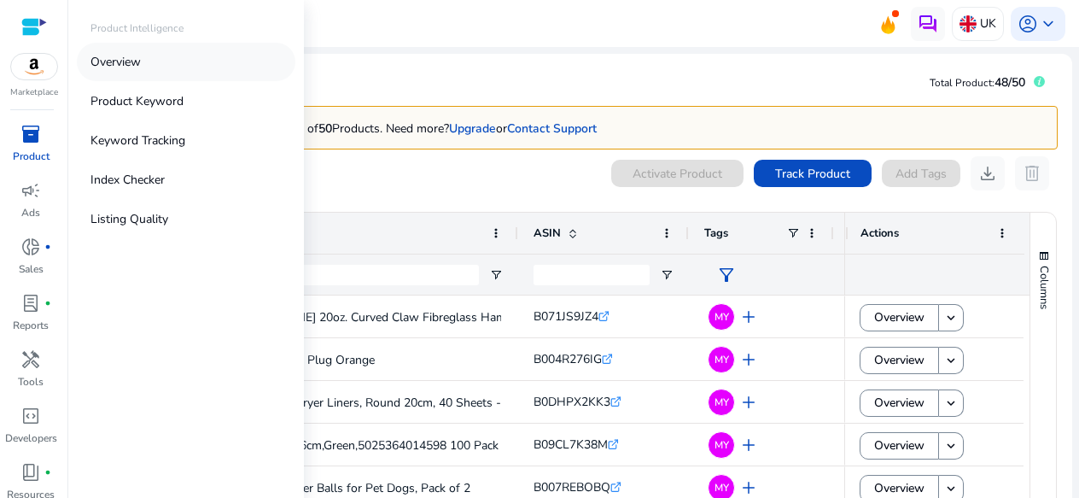
click at [181, 68] on link "Overview" at bounding box center [186, 62] width 219 height 38
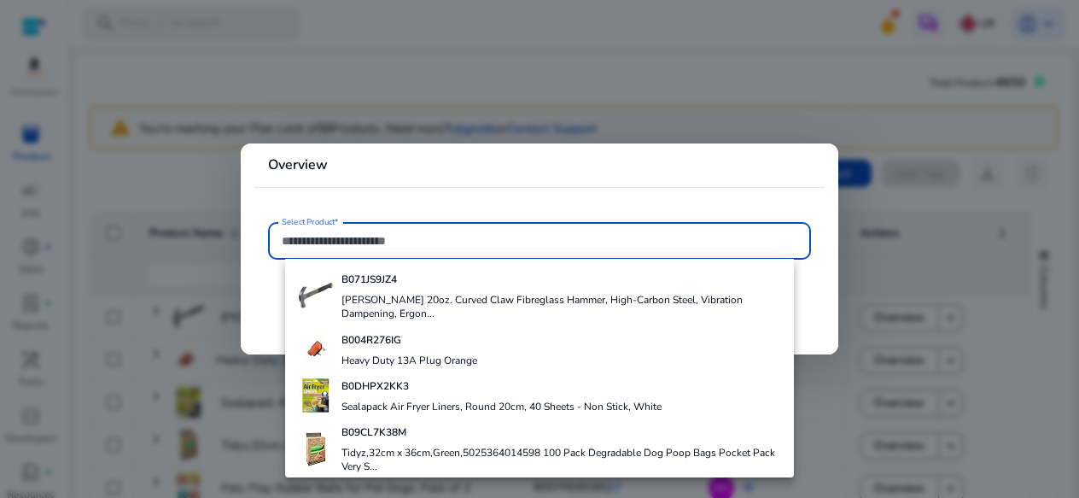
click at [406, 44] on div at bounding box center [539, 249] width 1079 height 498
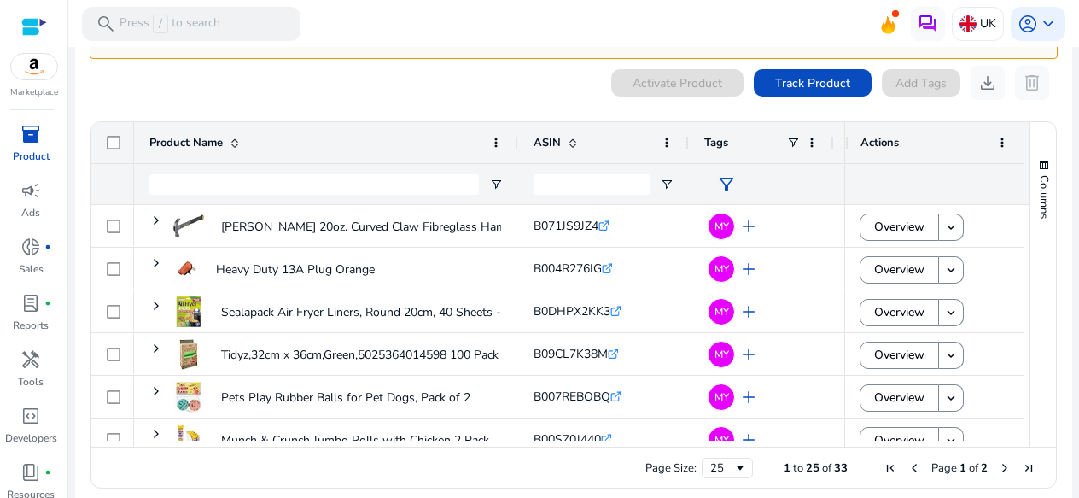
scroll to position [92, 0]
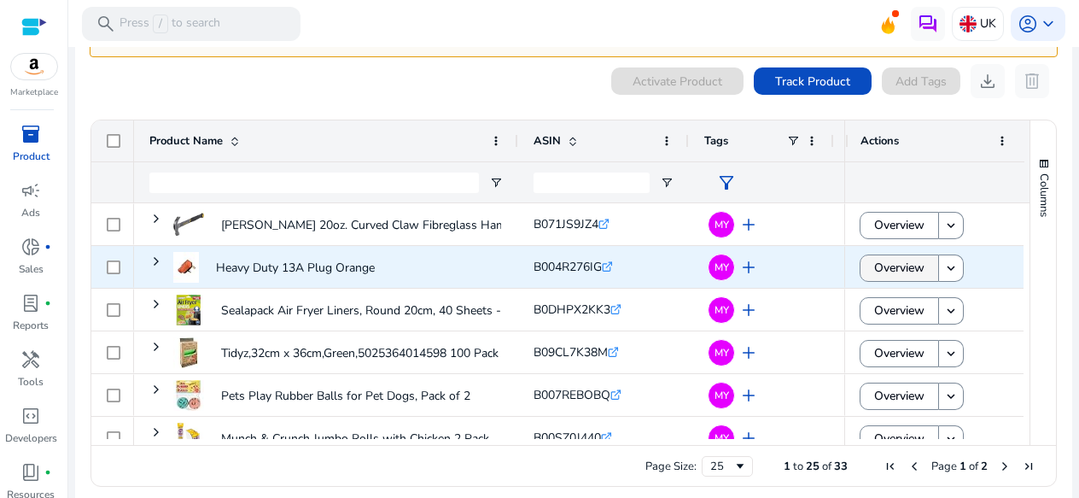
click at [897, 267] on span "Overview" at bounding box center [899, 267] width 50 height 35
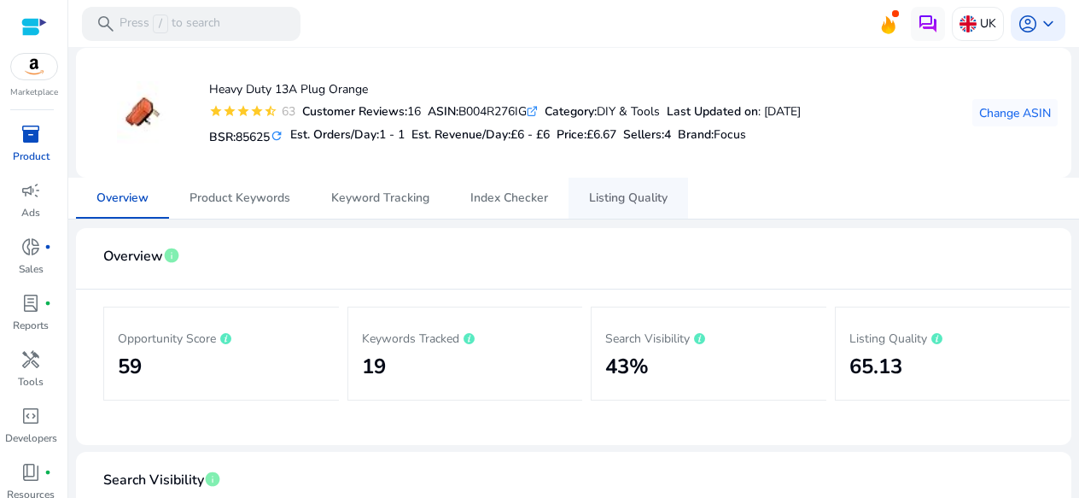
click at [657, 210] on span "Listing Quality" at bounding box center [628, 198] width 79 height 41
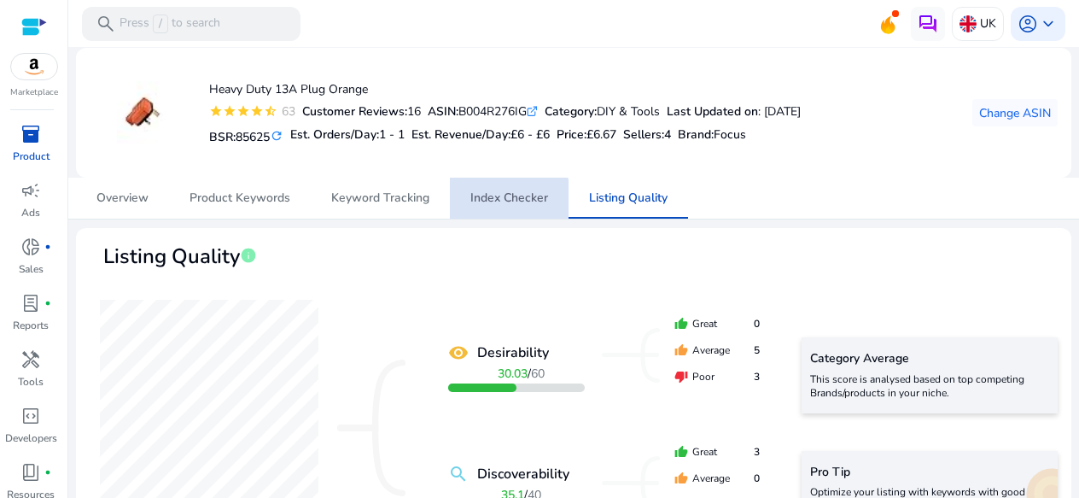
click at [505, 201] on span "Index Checker" at bounding box center [509, 198] width 78 height 12
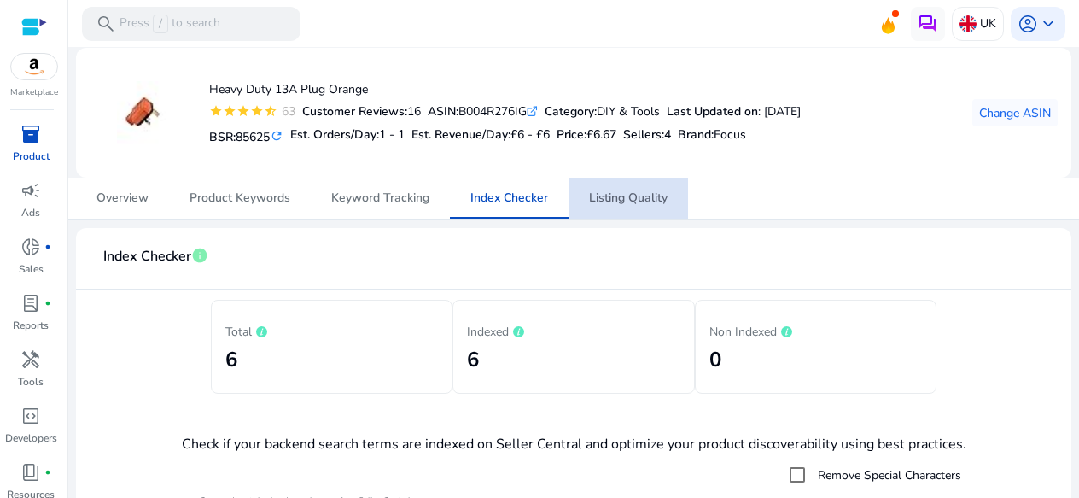
click at [627, 196] on span "Listing Quality" at bounding box center [628, 198] width 79 height 12
